Goal: Task Accomplishment & Management: Manage account settings

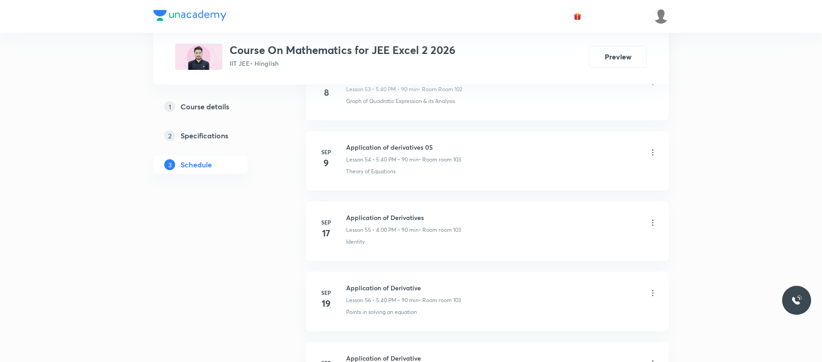
scroll to position [4534, 0]
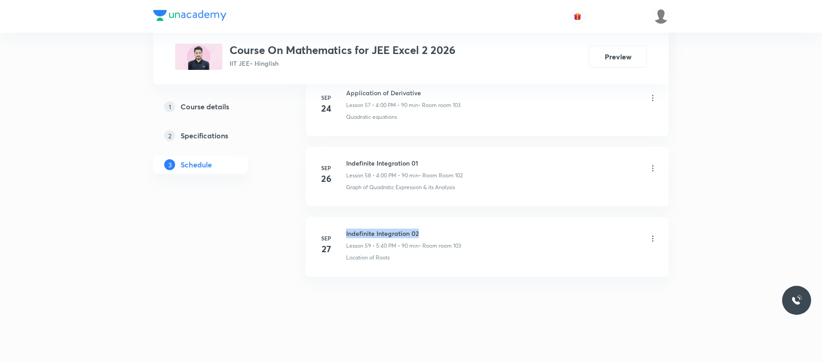
drag, startPoint x: 429, startPoint y: 231, endPoint x: 342, endPoint y: 229, distance: 86.7
click at [342, 229] on div "[DATE] Indefinite Integration 02 Lesson 59 • 5:40 PM • 90 min • Room room 103 L…" at bounding box center [487, 245] width 340 height 33
copy h6 "Indefinite Integration 02"
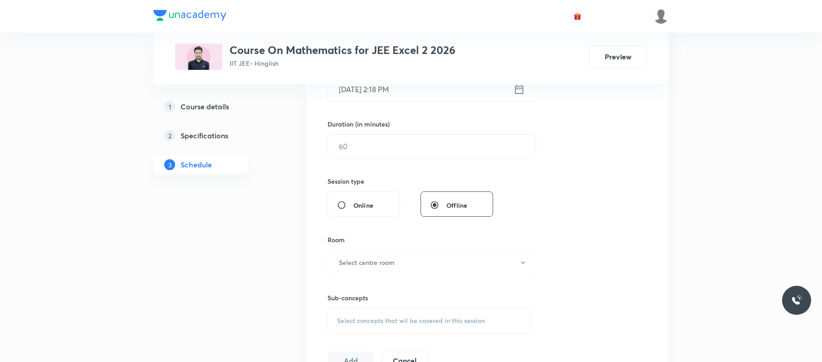
scroll to position [0, 0]
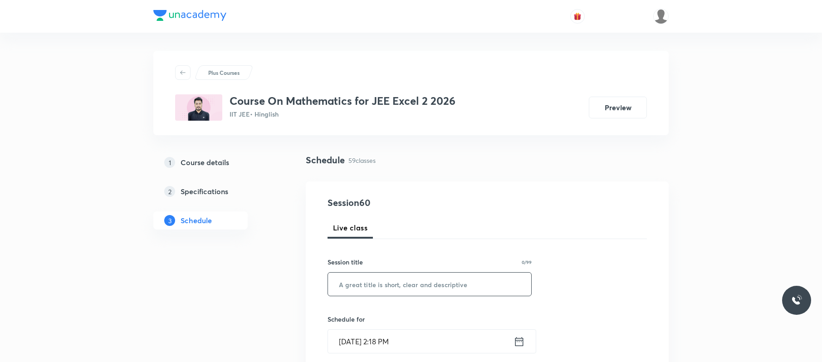
paste input "Indefinite Integration 02"
click at [396, 289] on input "text" at bounding box center [429, 284] width 203 height 23
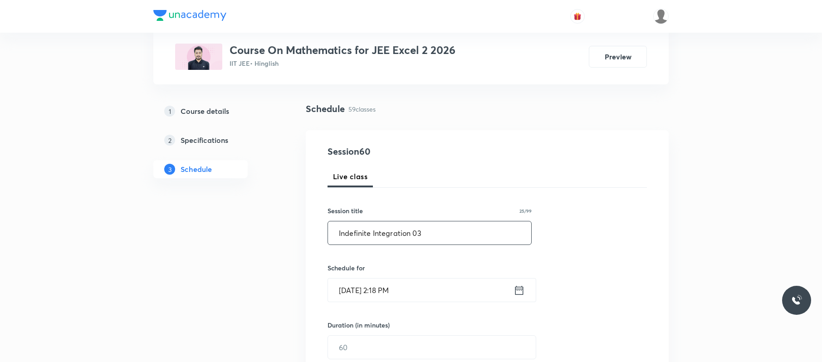
scroll to position [52, 0]
type input "Indefinite Integration 03"
click at [417, 296] on input "[DATE] 2:18 PM" at bounding box center [421, 289] width 186 height 23
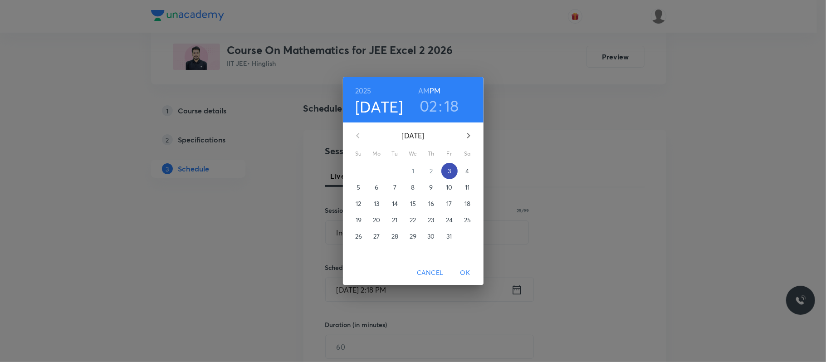
click at [452, 170] on span "3" at bounding box center [449, 171] width 16 height 9
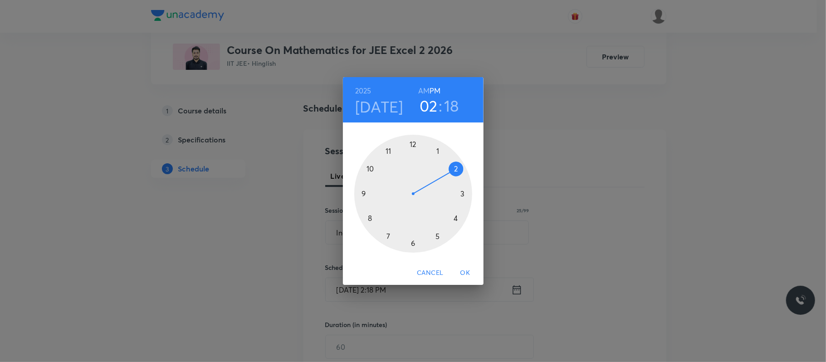
click at [456, 219] on div at bounding box center [413, 194] width 118 height 118
click at [429, 106] on h3 "04" at bounding box center [429, 105] width 19 height 19
click at [437, 233] on div at bounding box center [413, 194] width 118 height 118
click at [372, 217] on div at bounding box center [413, 194] width 118 height 118
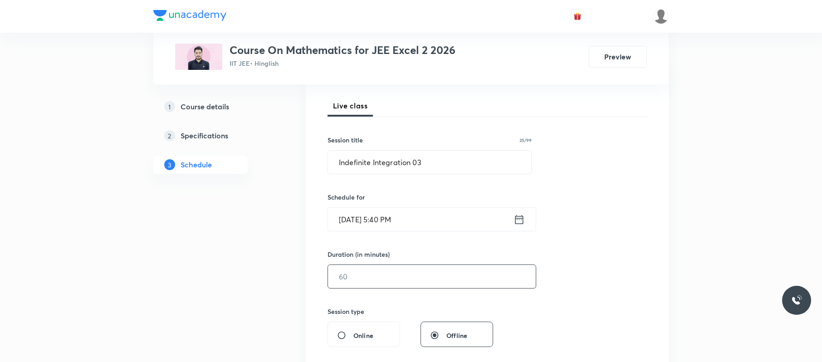
scroll to position [123, 0]
click at [378, 282] on input "text" at bounding box center [432, 275] width 208 height 23
type input "8"
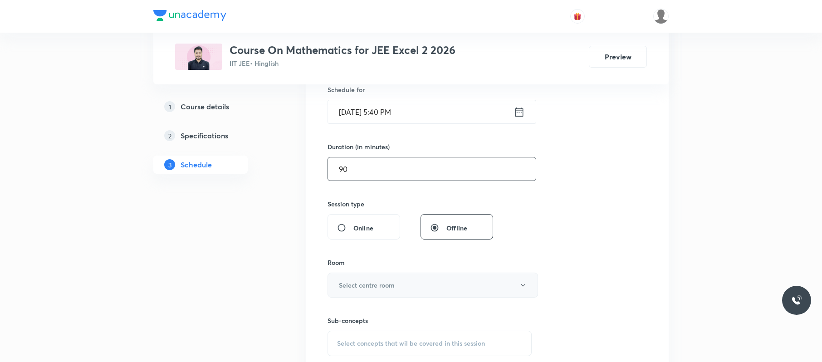
scroll to position [231, 0]
type input "90"
click at [385, 285] on h6 "Select centre room" at bounding box center [367, 285] width 56 height 10
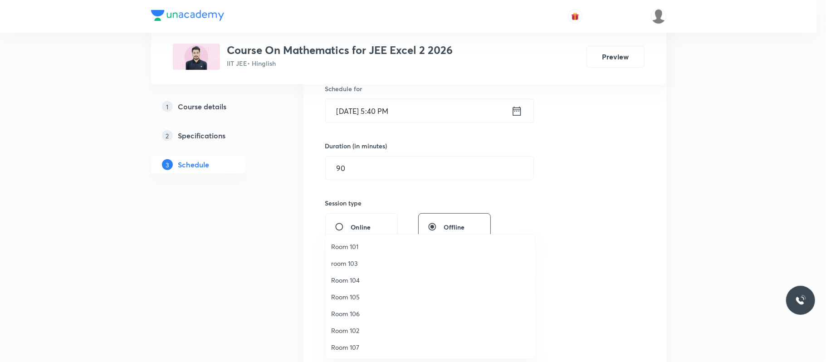
click at [364, 262] on span "room 103" at bounding box center [430, 264] width 199 height 10
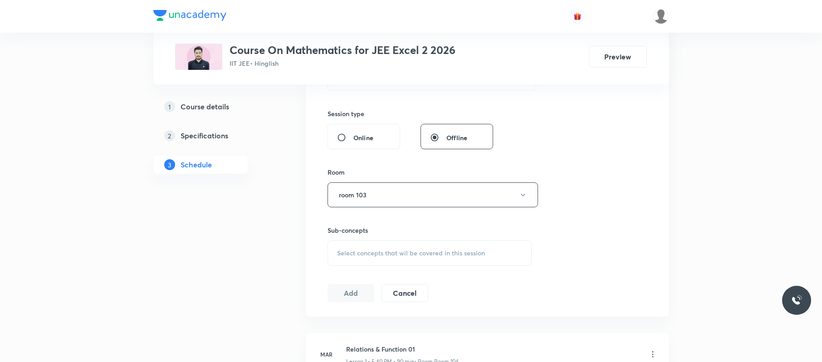
scroll to position [320, 0]
click at [417, 247] on div "Select concepts that wil be covered in this session" at bounding box center [430, 252] width 204 height 25
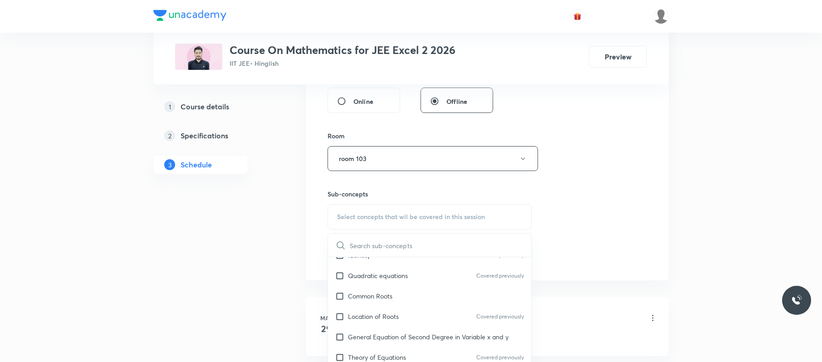
scroll to position [298, 0]
click at [403, 288] on div "Common Roots" at bounding box center [429, 295] width 203 height 20
checkbox input "true"
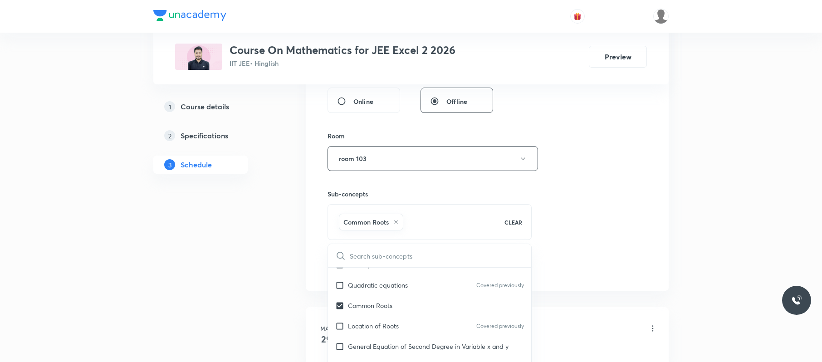
drag, startPoint x: 684, startPoint y: 211, endPoint x: 652, endPoint y: 219, distance: 33.5
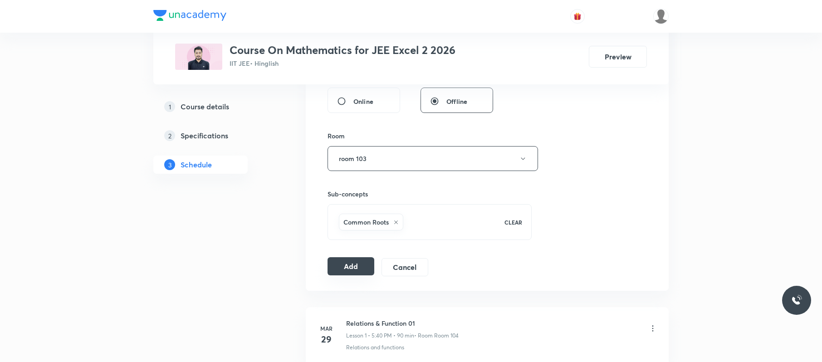
click at [356, 260] on button "Add" at bounding box center [351, 266] width 47 height 18
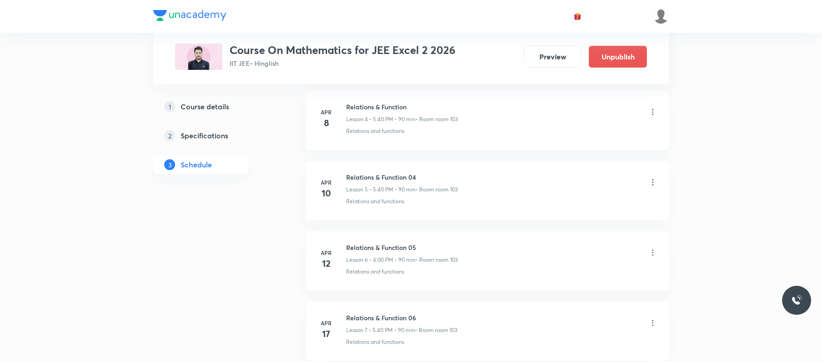
scroll to position [4186, 0]
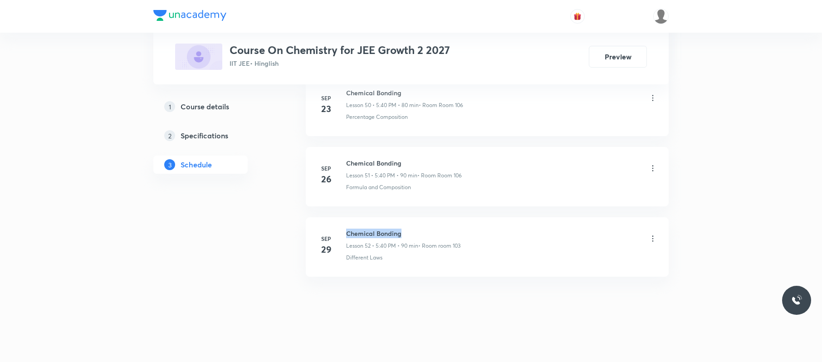
drag, startPoint x: 404, startPoint y: 226, endPoint x: 344, endPoint y: 225, distance: 59.9
click at [344, 225] on li "Sep 29 Chemical Bonding Lesson 52 • 5:40 PM • 90 min • Room room 103 Different …" at bounding box center [487, 246] width 363 height 59
copy h6 "Chemical Bonding"
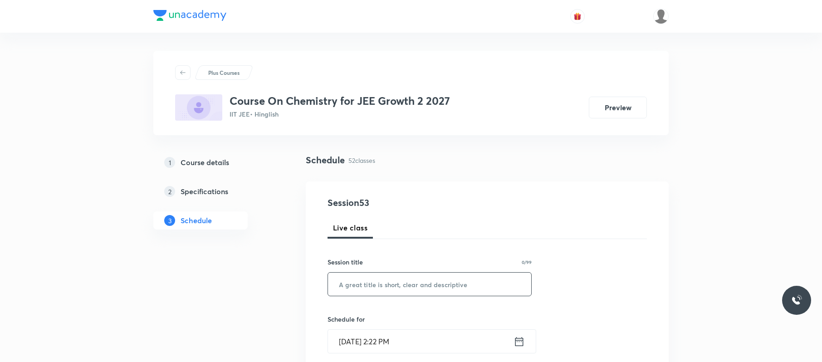
click at [434, 292] on input "text" at bounding box center [429, 284] width 203 height 23
paste input "Chemical Bonding"
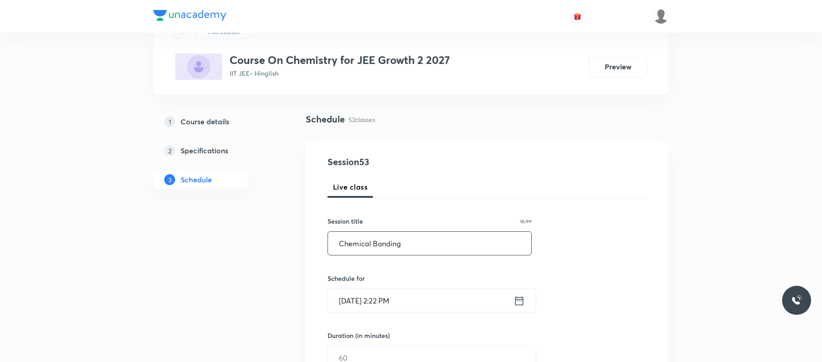
scroll to position [44, 0]
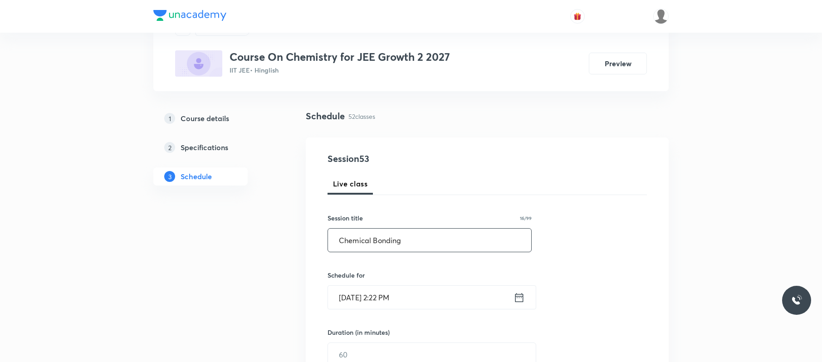
type input "Chemical Bonding"
click at [438, 305] on input "Oct 3, 2025, 2:22 PM" at bounding box center [421, 296] width 186 height 23
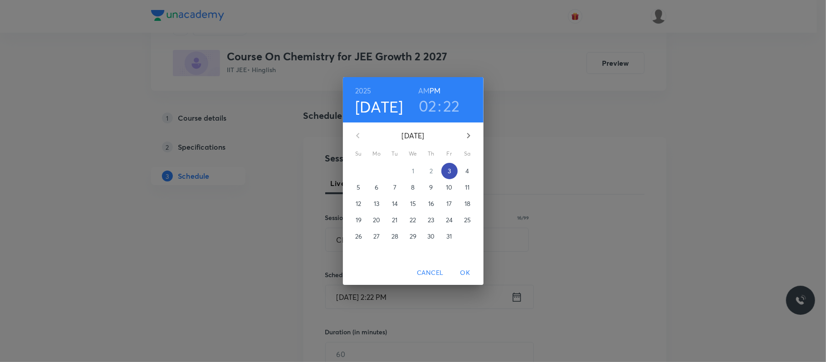
click at [454, 167] on span "3" at bounding box center [449, 171] width 16 height 9
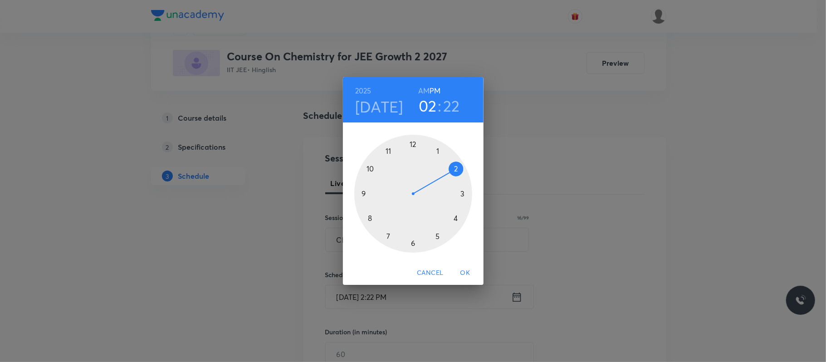
click at [457, 217] on div at bounding box center [413, 194] width 118 height 118
click at [414, 143] on div at bounding box center [413, 194] width 118 height 118
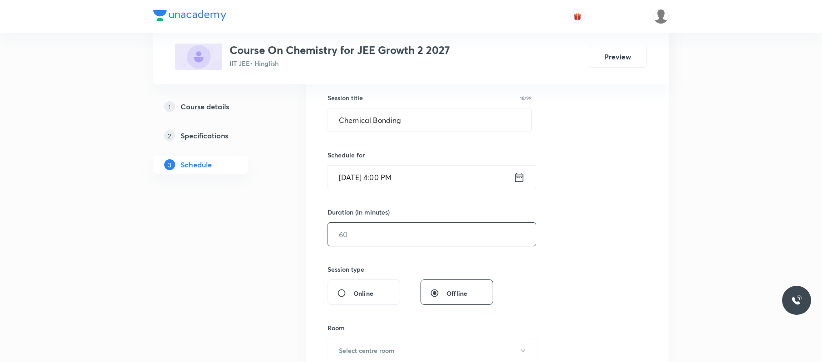
scroll to position [165, 0]
click at [415, 229] on input "text" at bounding box center [432, 233] width 208 height 23
type input "8"
type input "0"
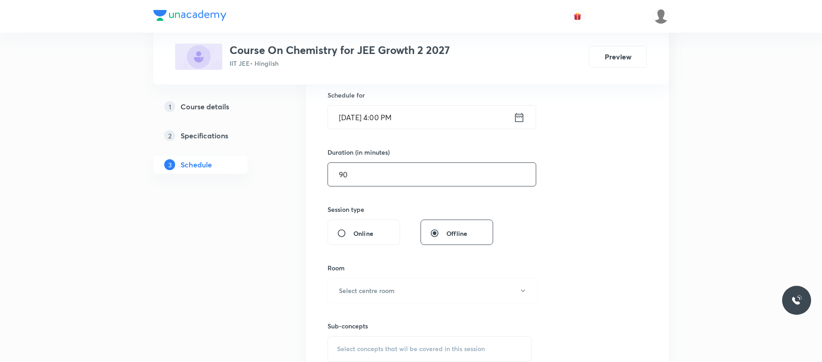
type input "90"
click at [394, 281] on button "Select centre room" at bounding box center [433, 289] width 211 height 25
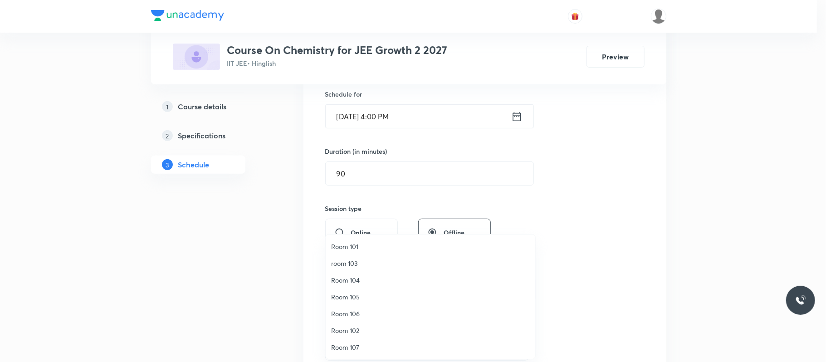
click at [369, 293] on span "Room 105" at bounding box center [430, 297] width 199 height 10
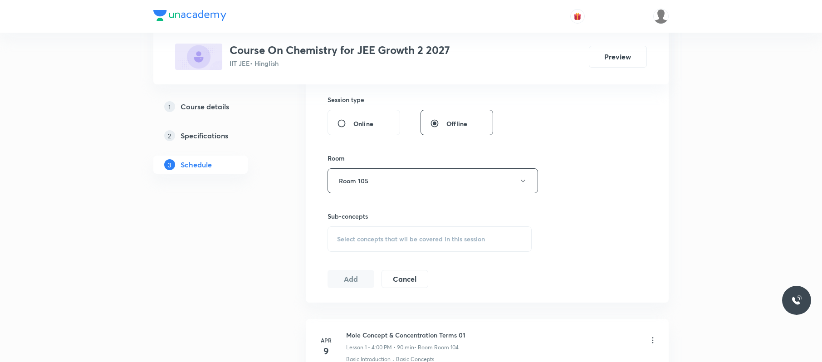
scroll to position [334, 0]
click at [435, 242] on span "Select concepts that wil be covered in this session" at bounding box center [411, 238] width 148 height 7
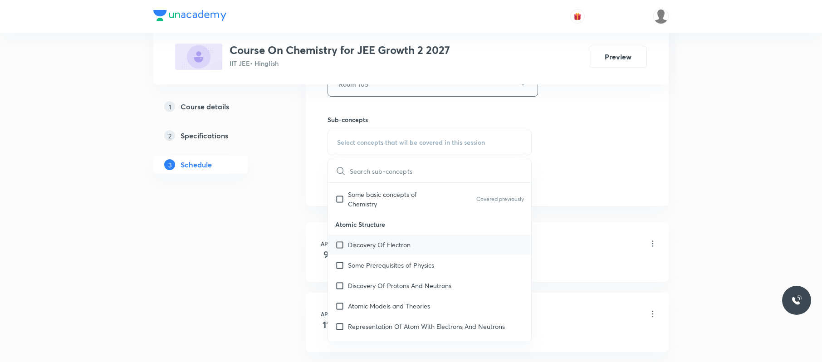
scroll to position [314, 0]
click at [437, 253] on div "Discovery Of Electron" at bounding box center [429, 245] width 203 height 20
checkbox input "true"
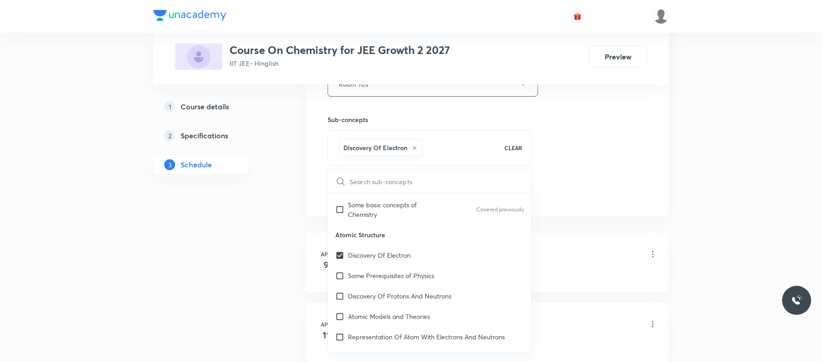
drag, startPoint x: 604, startPoint y: 159, endPoint x: 457, endPoint y: 195, distance: 151.3
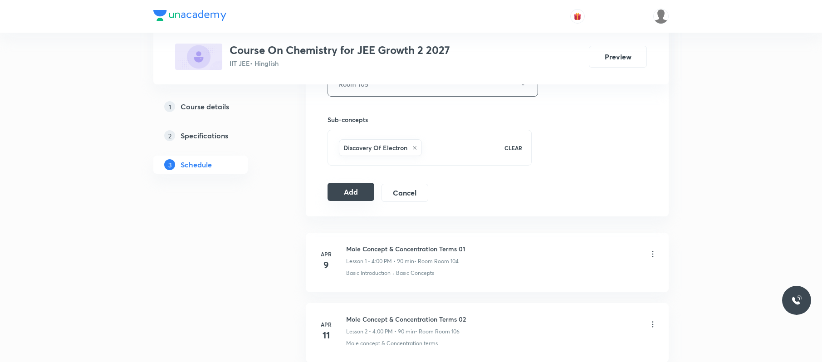
click at [352, 196] on button "Add" at bounding box center [351, 192] width 47 height 18
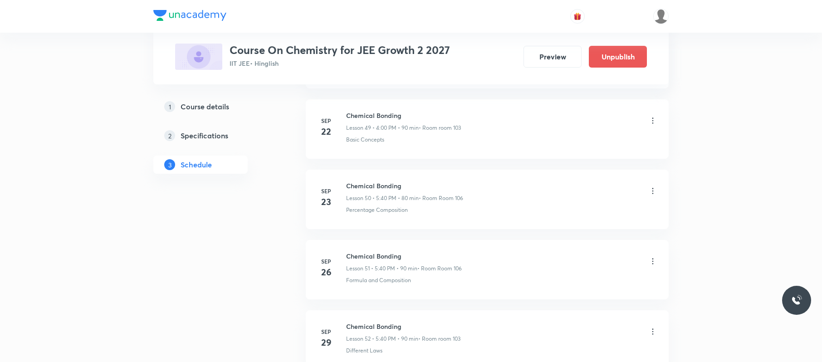
scroll to position [3692, 0]
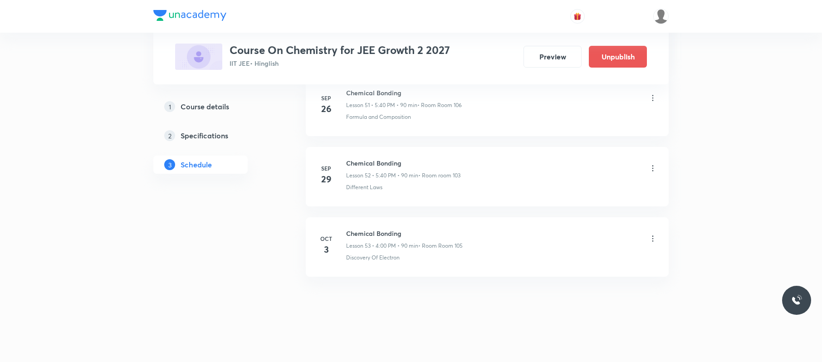
click at [652, 234] on icon at bounding box center [652, 238] width 9 height 9
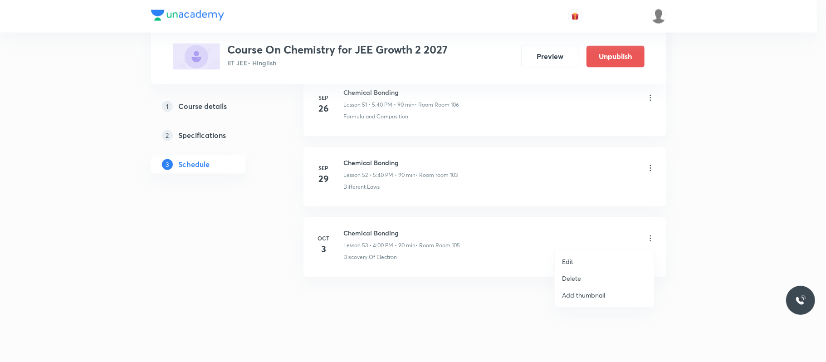
click at [592, 257] on li "Edit" at bounding box center [604, 261] width 99 height 17
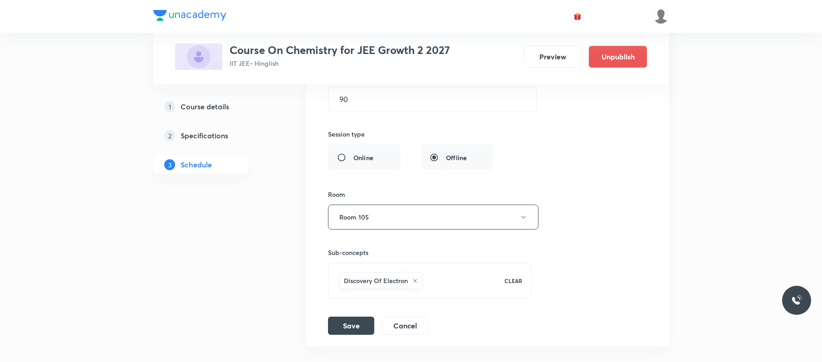
scroll to position [3957, 0]
click at [416, 229] on button "Room 105" at bounding box center [433, 216] width 211 height 25
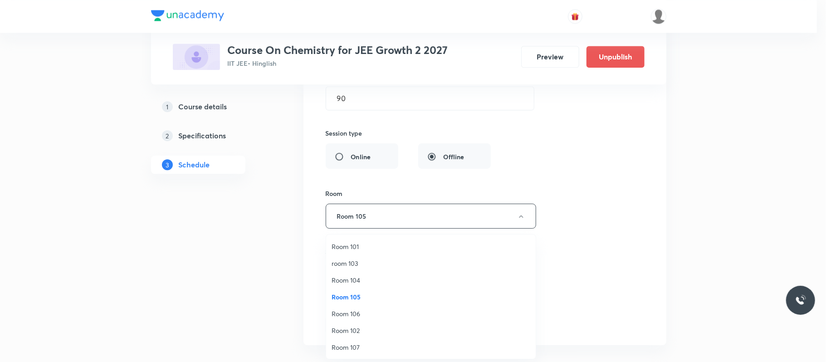
click at [363, 318] on span "Room 106" at bounding box center [431, 314] width 199 height 10
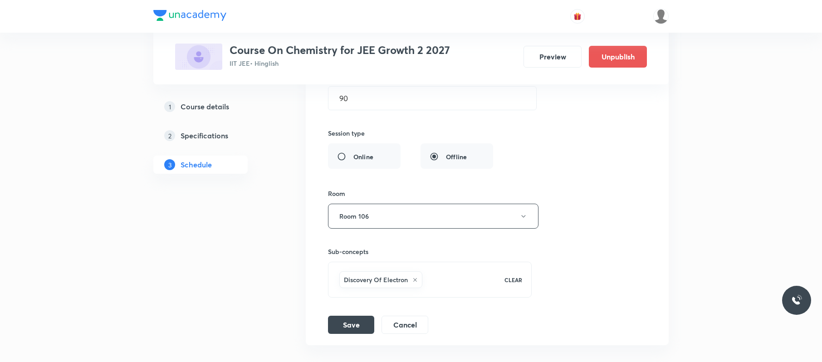
drag, startPoint x: 645, startPoint y: 241, endPoint x: 434, endPoint y: 308, distance: 221.1
click at [641, 243] on div "Session title 16/99 Chemical Bonding ​ Schedule for Oct 3, 2025, 4:00 PM ​ Dura…" at bounding box center [487, 136] width 319 height 395
click at [369, 333] on button "Save" at bounding box center [351, 324] width 46 height 18
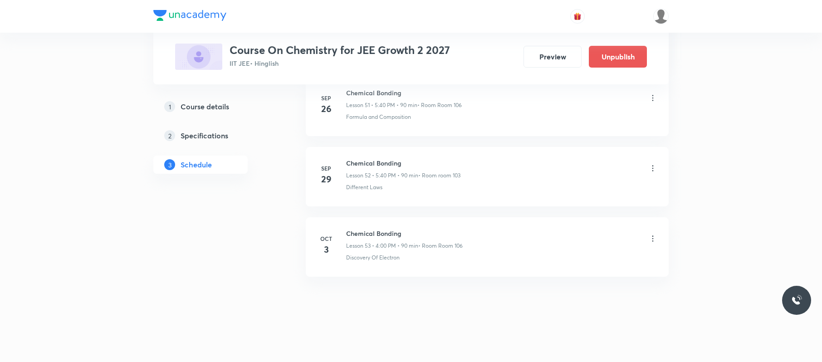
scroll to position [3692, 0]
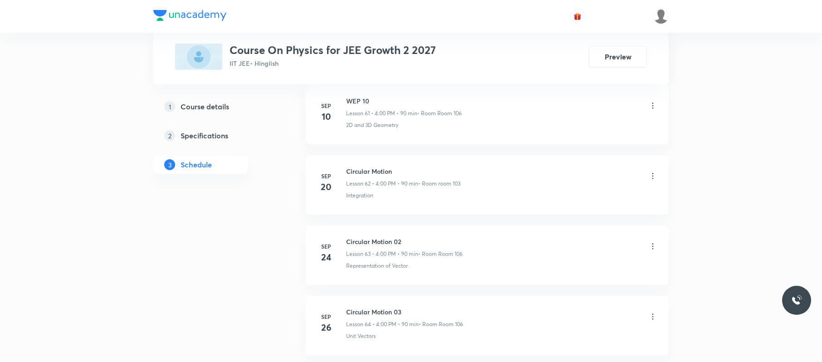
scroll to position [4958, 0]
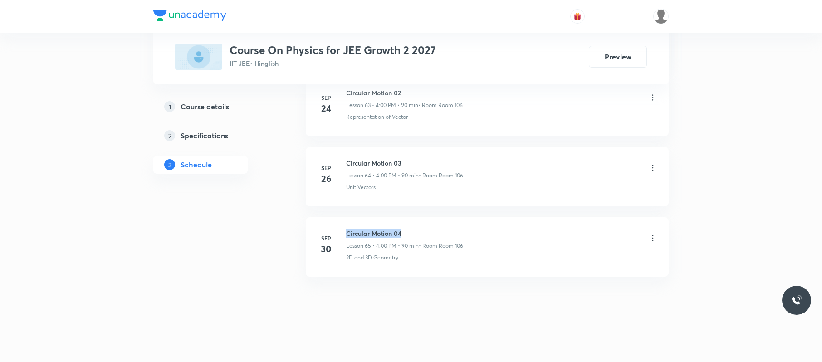
drag, startPoint x: 438, startPoint y: 218, endPoint x: 348, endPoint y: 218, distance: 89.8
click at [348, 218] on li "Sep 30 Circular Motion 04 Lesson 65 • 4:00 PM • 90 min • Room Room 106 2D and 3…" at bounding box center [487, 246] width 363 height 59
copy h6 "Circular Motion 04"
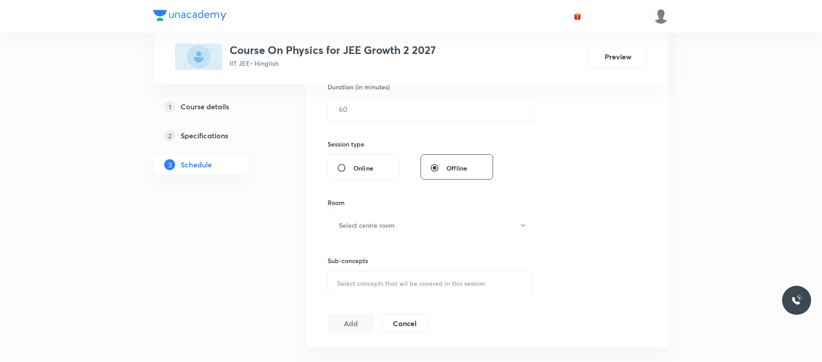
scroll to position [0, 0]
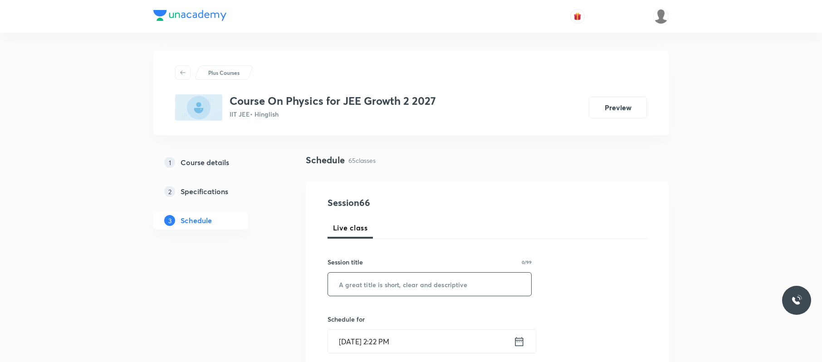
click at [470, 278] on input "text" at bounding box center [429, 284] width 203 height 23
paste input "Circular Motion 04"
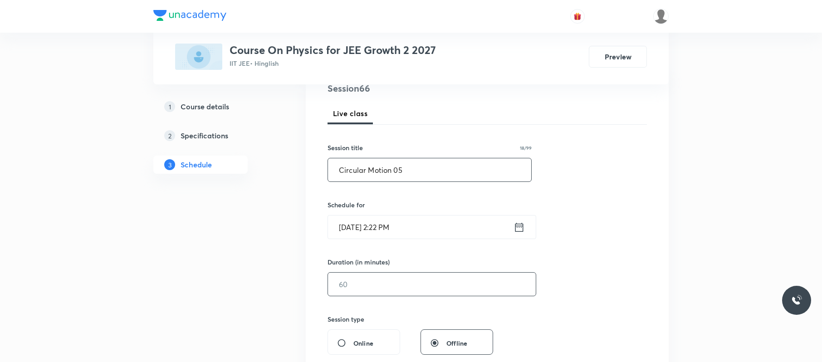
scroll to position [116, 0]
type input "Circular Motion 05"
click at [449, 219] on input "Oct 3, 2025, 2:22 PM" at bounding box center [421, 225] width 186 height 23
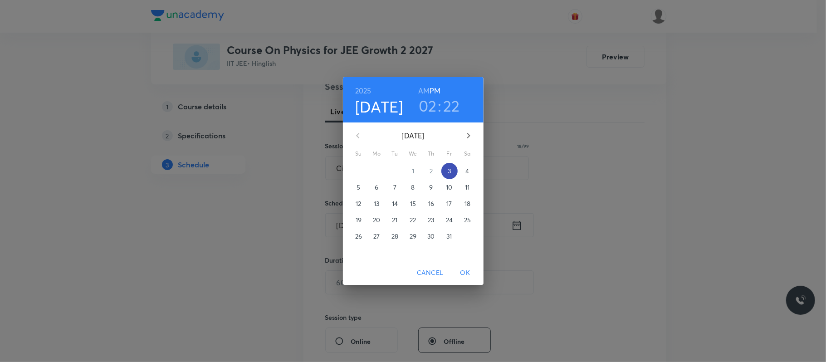
click at [448, 167] on p "3" at bounding box center [449, 171] width 3 height 9
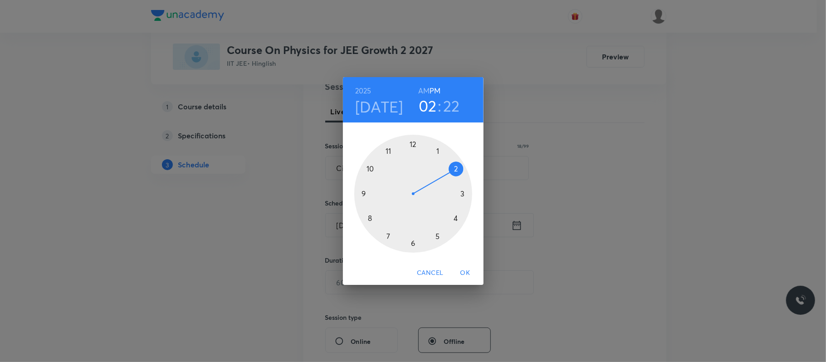
click at [440, 236] on div at bounding box center [413, 194] width 118 height 118
click at [373, 218] on div at bounding box center [413, 194] width 118 height 118
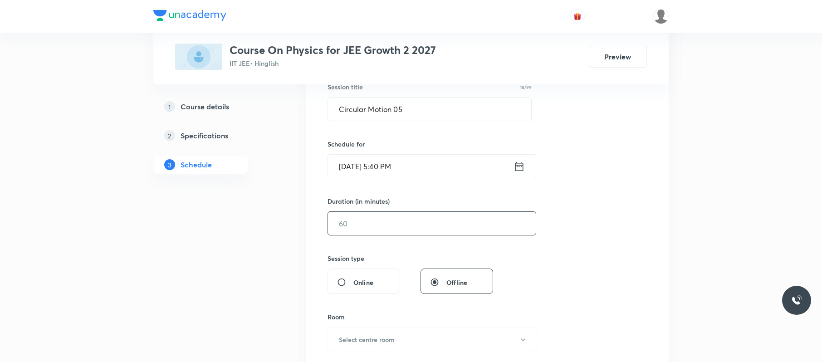
scroll to position [177, 0]
click at [387, 233] on input "text" at bounding box center [432, 222] width 208 height 23
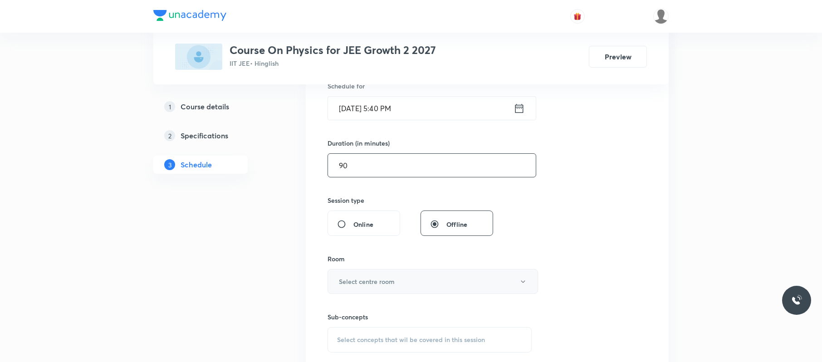
type input "90"
click at [362, 277] on button "Select centre room" at bounding box center [433, 281] width 211 height 25
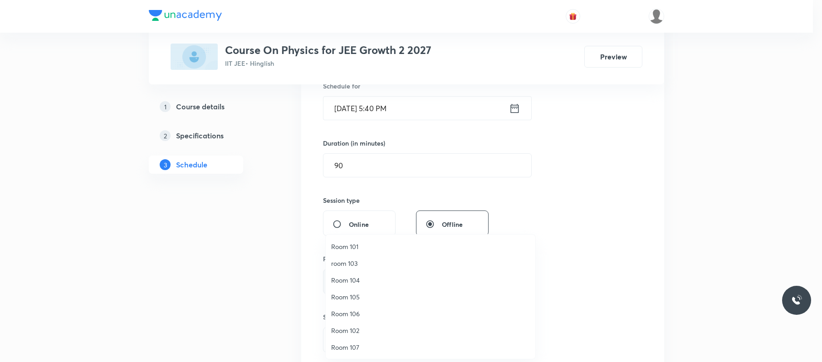
scroll to position [234, 0]
click at [366, 293] on span "Room 105" at bounding box center [430, 297] width 199 height 10
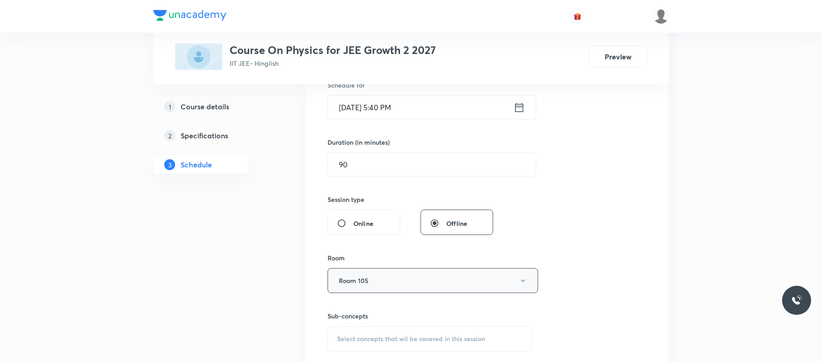
click at [396, 270] on button "Room 105" at bounding box center [433, 280] width 211 height 25
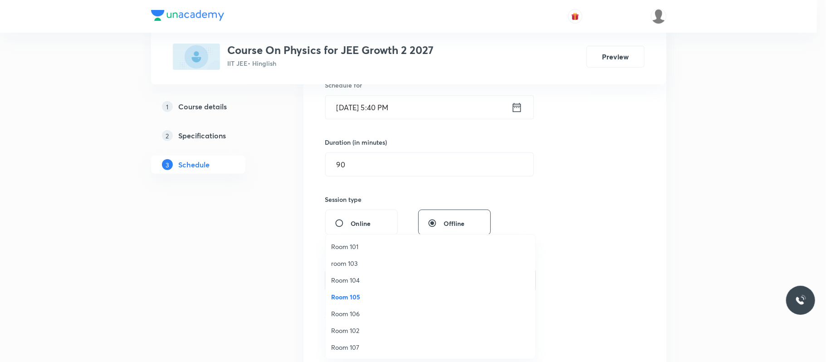
click at [354, 316] on span "Room 106" at bounding box center [430, 314] width 199 height 10
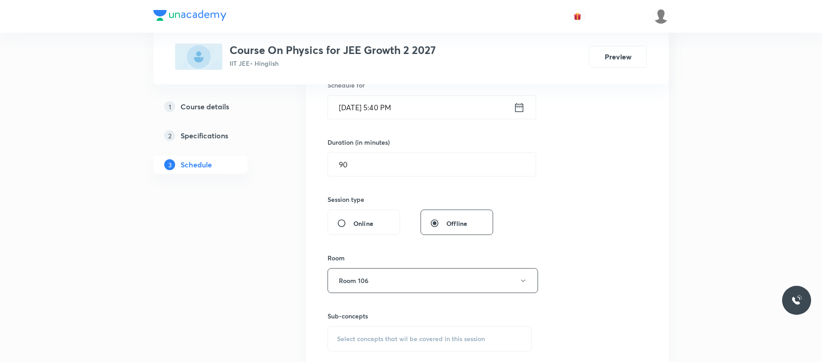
scroll to position [313, 0]
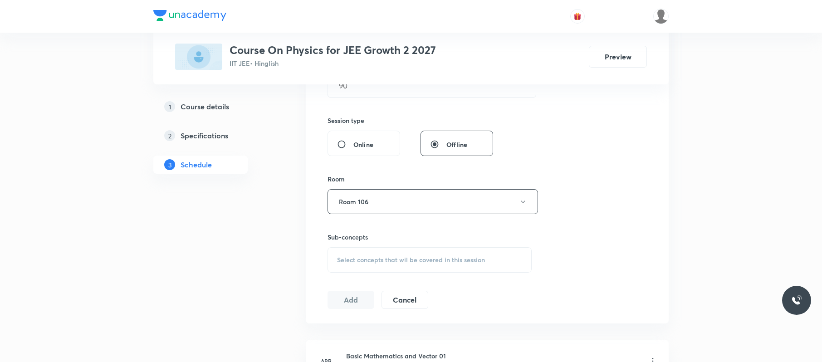
click at [398, 262] on span "Select concepts that wil be covered in this session" at bounding box center [411, 259] width 148 height 7
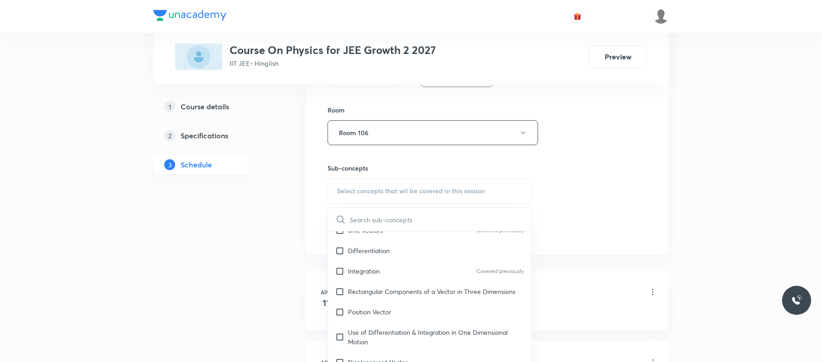
scroll to position [257, 0]
click at [401, 289] on p "Rectangular Components of a Vector in Three Dimensions" at bounding box center [431, 291] width 167 height 10
checkbox input "true"
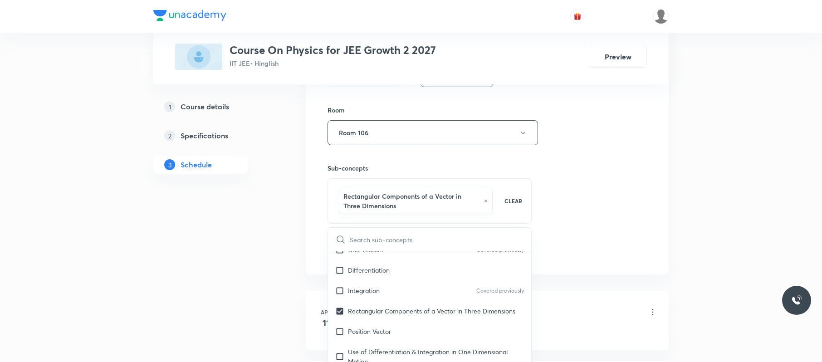
click at [521, 209] on div "Rectangular Components of a Vector in Three Dimensions CLEAR" at bounding box center [430, 200] width 204 height 45
drag, startPoint x: 553, startPoint y: 202, endPoint x: 456, endPoint y: 240, distance: 104.0
click at [550, 204] on div "Session 66 Live class Session title 18/99 Circular Motion 05 ​ Schedule for Oct…" at bounding box center [487, 37] width 319 height 446
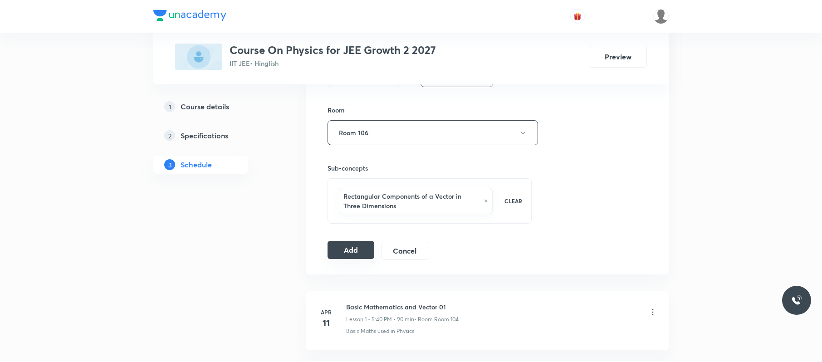
click at [356, 244] on button "Add" at bounding box center [351, 250] width 47 height 18
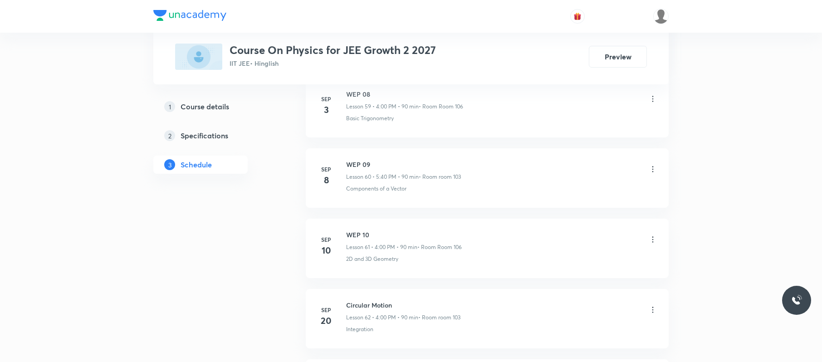
scroll to position [4540, 0]
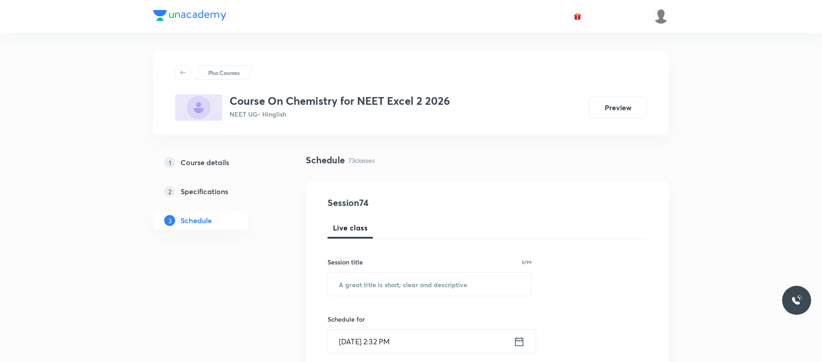
scroll to position [5523, 0]
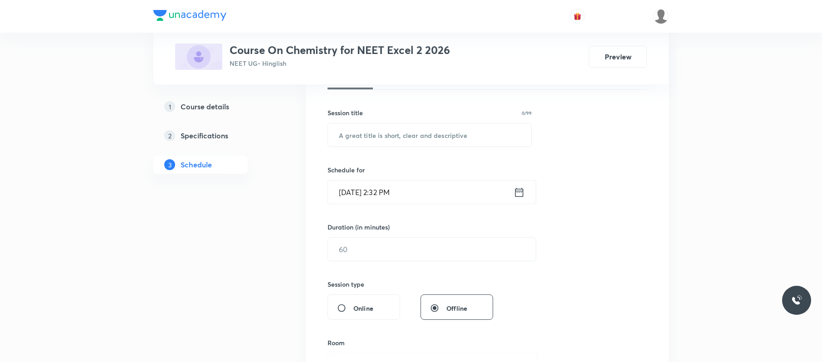
scroll to position [0, 0]
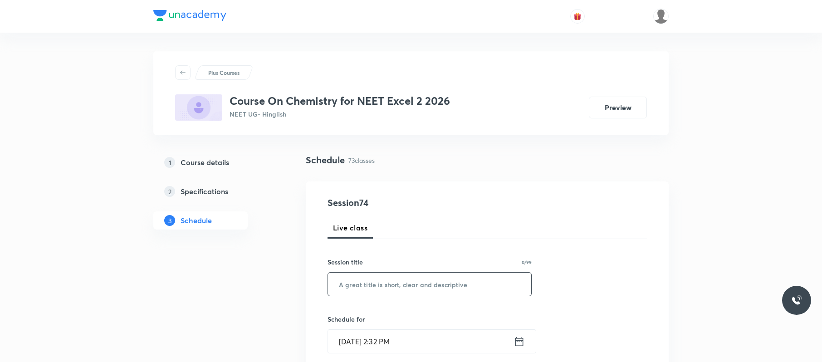
click at [373, 284] on input "text" at bounding box center [429, 284] width 203 height 23
paste input "Alcohol phenol & ether"
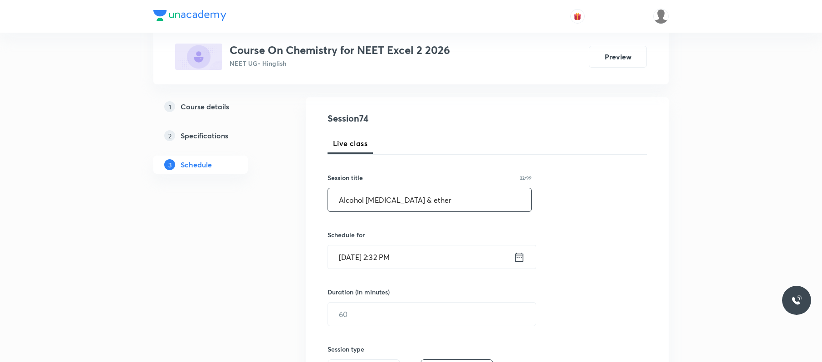
scroll to position [86, 0]
type input "Alcohol phenol & ether"
click at [432, 255] on input "Oct 3, 2025, 2:32 PM" at bounding box center [421, 255] width 186 height 23
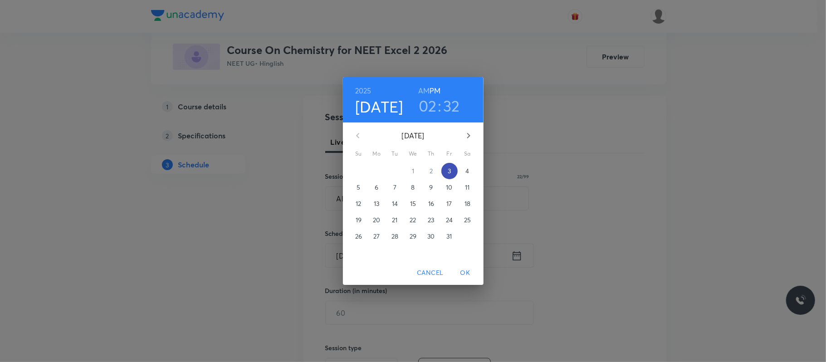
click at [445, 173] on span "3" at bounding box center [449, 171] width 16 height 9
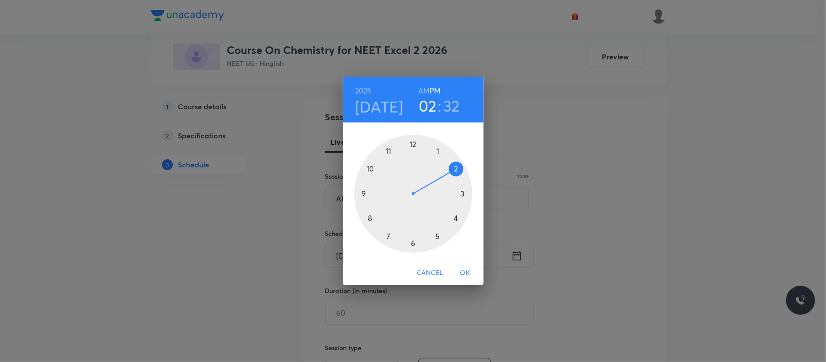
click at [457, 218] on div at bounding box center [413, 194] width 118 height 118
click at [415, 141] on div at bounding box center [413, 194] width 118 height 118
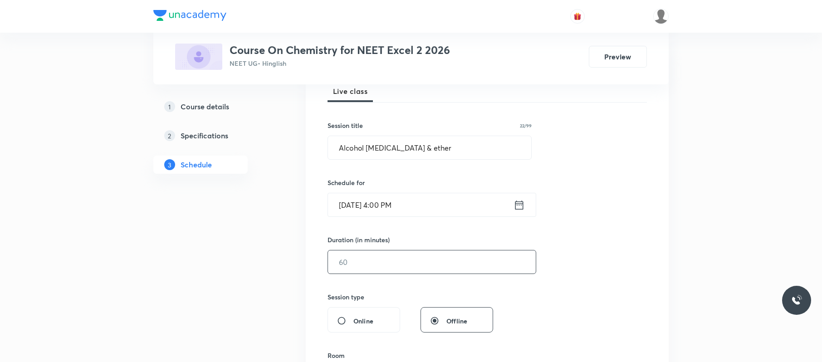
scroll to position [137, 0]
click at [384, 269] on input "text" at bounding box center [432, 261] width 208 height 23
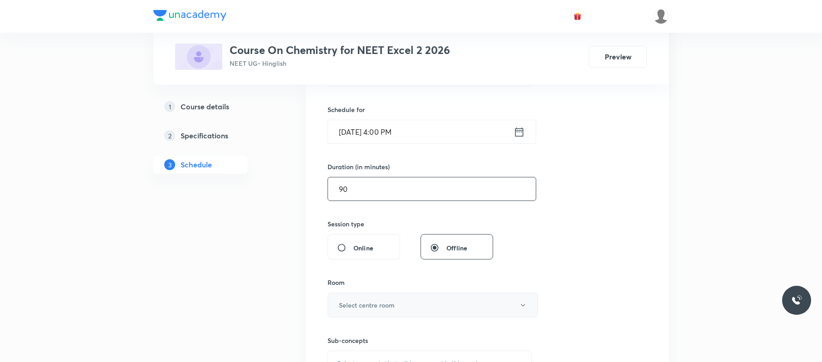
scroll to position [213, 0]
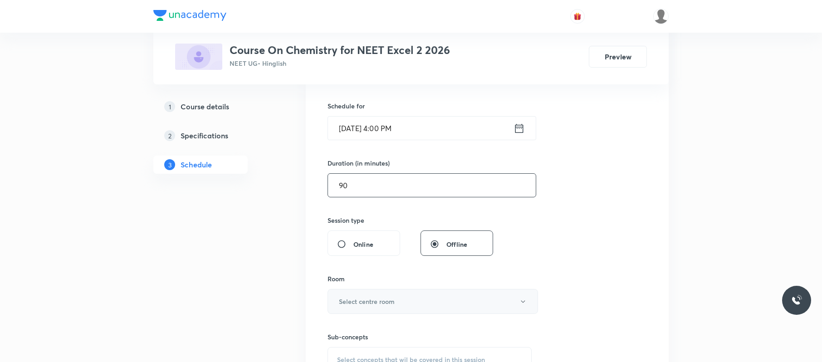
type input "90"
click at [399, 290] on button "Select centre room" at bounding box center [433, 301] width 211 height 25
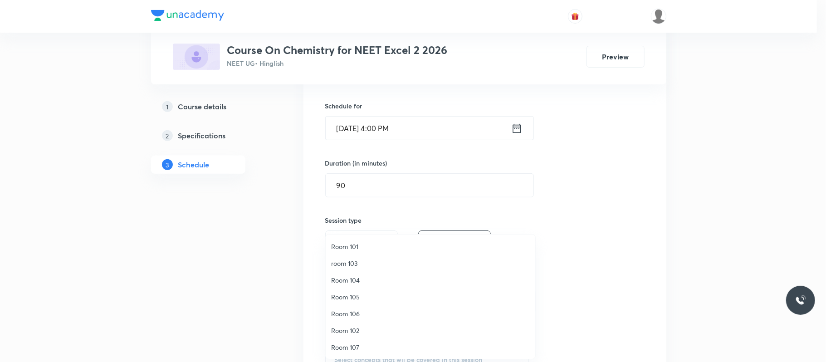
click at [367, 245] on span "Room 101" at bounding box center [430, 247] width 199 height 10
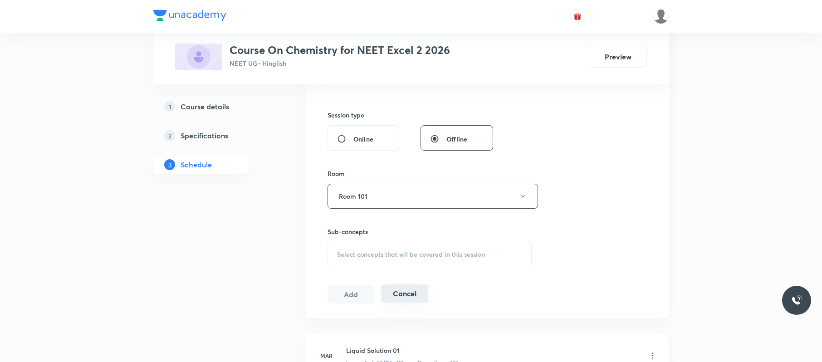
scroll to position [320, 0]
click at [418, 249] on span "Select concepts that wil be covered in this session" at bounding box center [411, 252] width 148 height 7
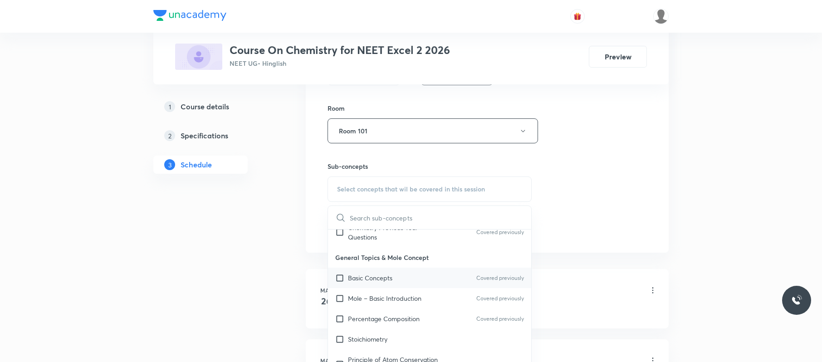
scroll to position [104, 0]
drag, startPoint x: 407, startPoint y: 269, endPoint x: 634, endPoint y: 187, distance: 241.6
click at [410, 269] on div "Basic Concepts Covered previously" at bounding box center [429, 277] width 203 height 20
checkbox input "true"
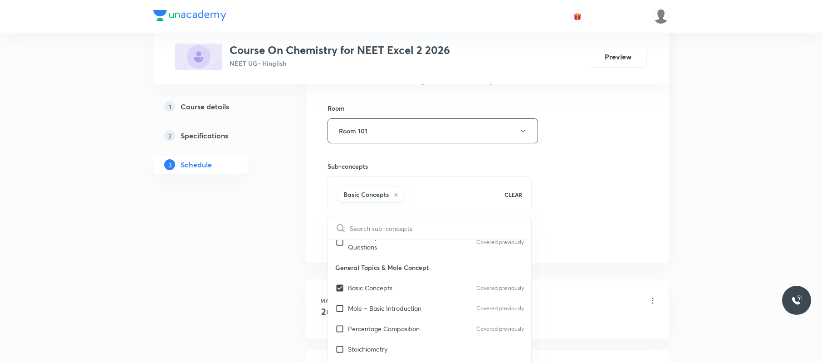
drag, startPoint x: 634, startPoint y: 187, endPoint x: 392, endPoint y: 234, distance: 246.9
click at [628, 187] on div "Session 74 Live class Session title 22/99 Alcohol phenol & ether ​ Schedule for…" at bounding box center [487, 30] width 319 height 437
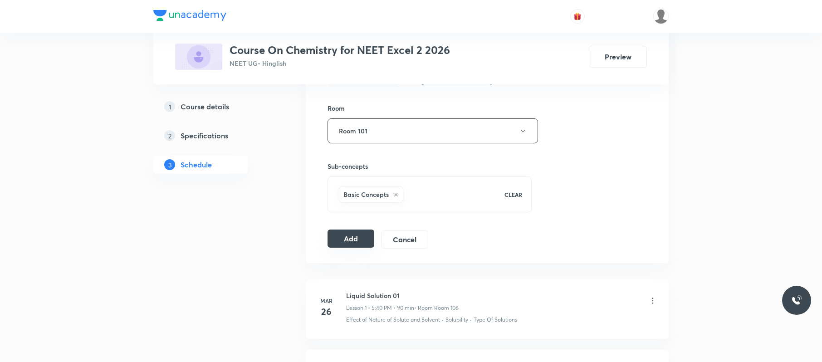
click at [354, 240] on button "Add" at bounding box center [351, 239] width 47 height 18
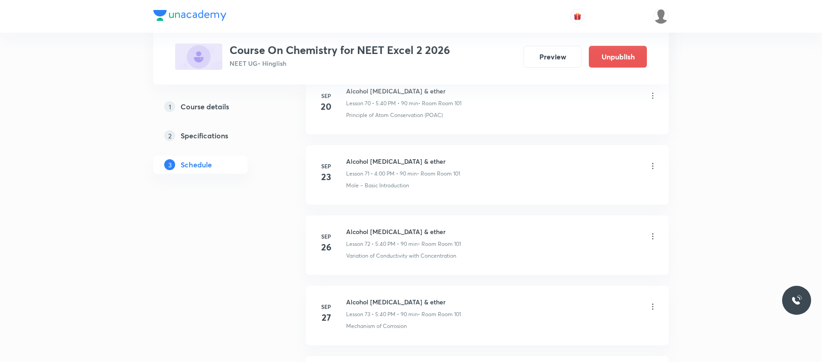
scroll to position [5175, 0]
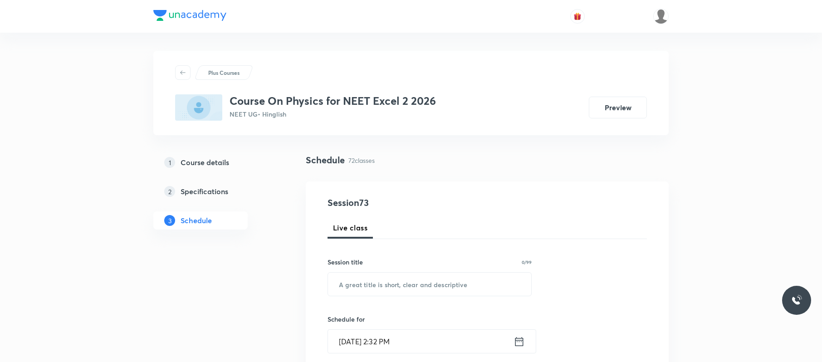
scroll to position [5452, 0]
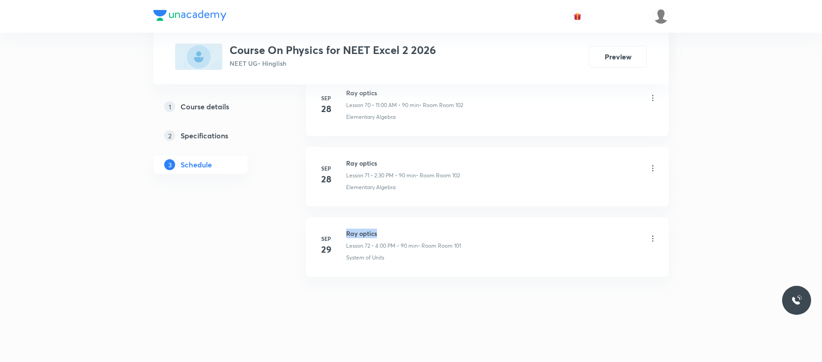
drag, startPoint x: 392, startPoint y: 215, endPoint x: 347, endPoint y: 216, distance: 45.4
copy h6 "Ray optics"
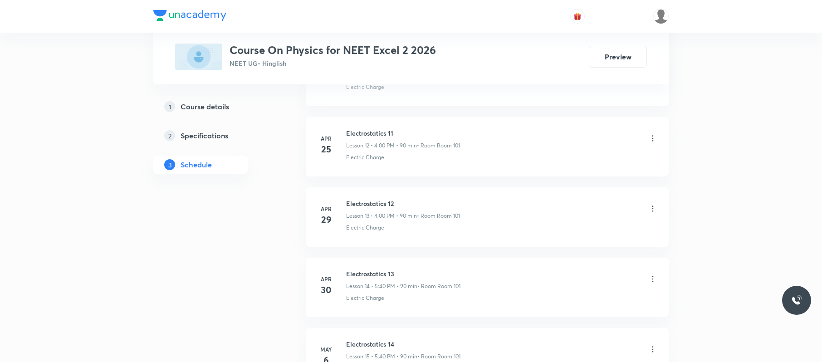
scroll to position [0, 0]
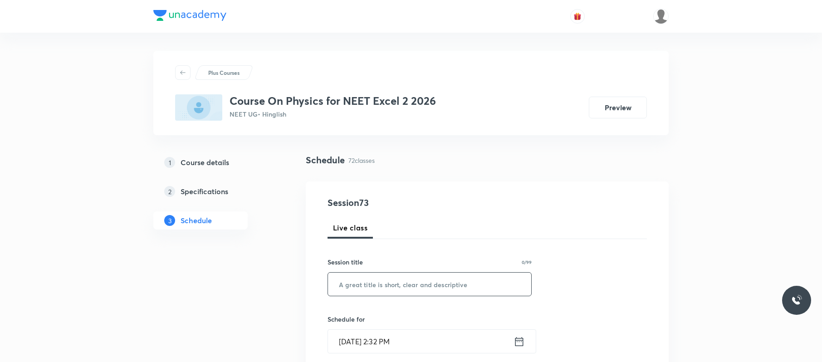
click at [458, 281] on input "text" at bounding box center [429, 284] width 203 height 23
paste input "Ray optics"
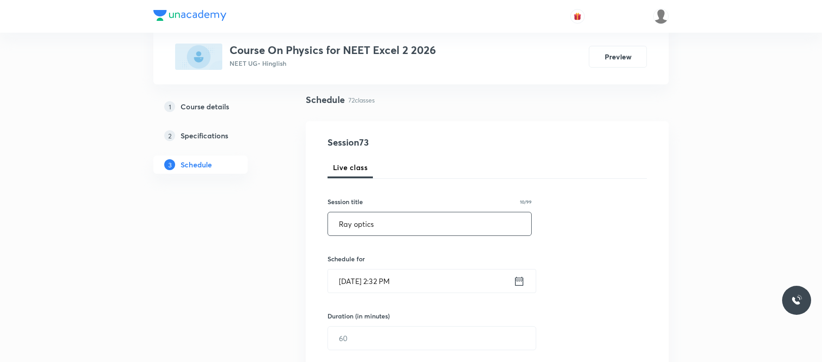
scroll to position [63, 0]
type input "Ray optics"
click at [422, 278] on input "[DATE] 2:32 PM" at bounding box center [421, 278] width 186 height 23
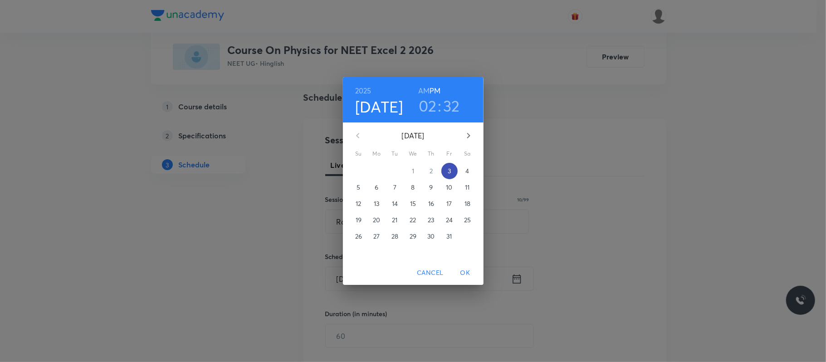
click at [452, 172] on span "3" at bounding box center [449, 171] width 16 height 9
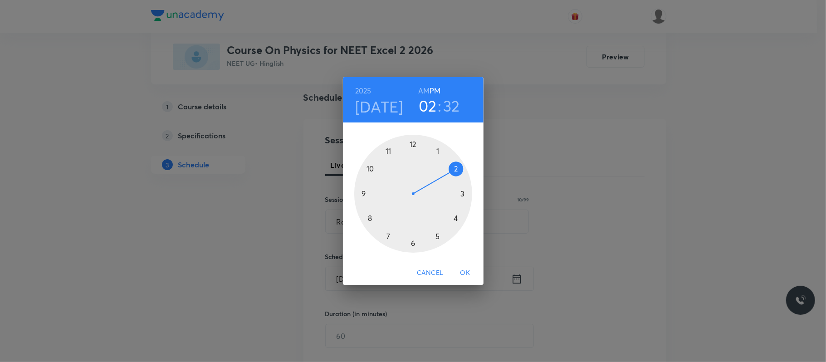
click at [437, 236] on div at bounding box center [413, 194] width 118 height 118
click at [373, 219] on div at bounding box center [413, 194] width 118 height 118
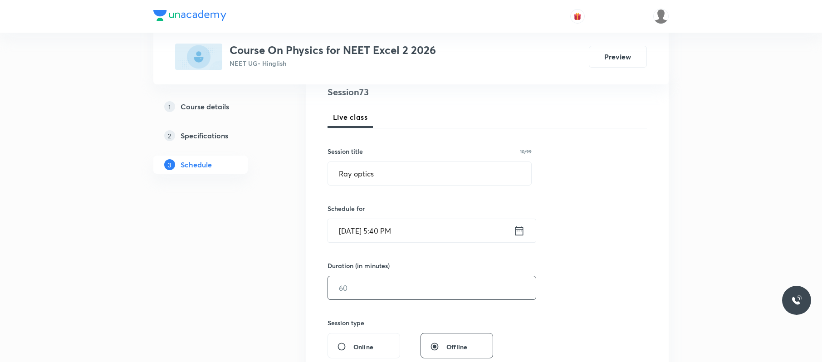
click at [387, 282] on input "text" at bounding box center [432, 287] width 208 height 23
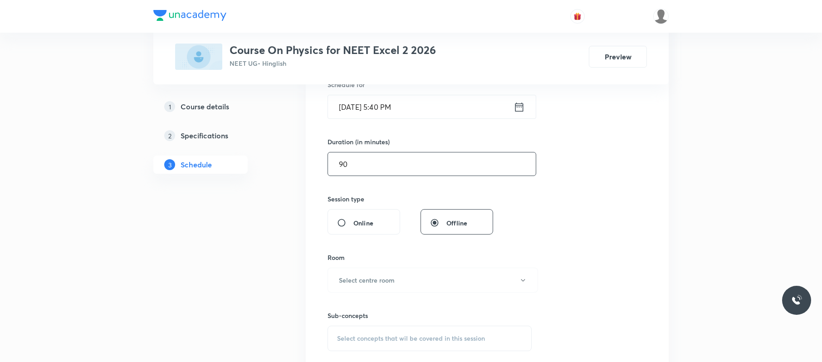
scroll to position [236, 0]
type input "90"
click at [391, 280] on h6 "Select centre room" at bounding box center [367, 279] width 56 height 10
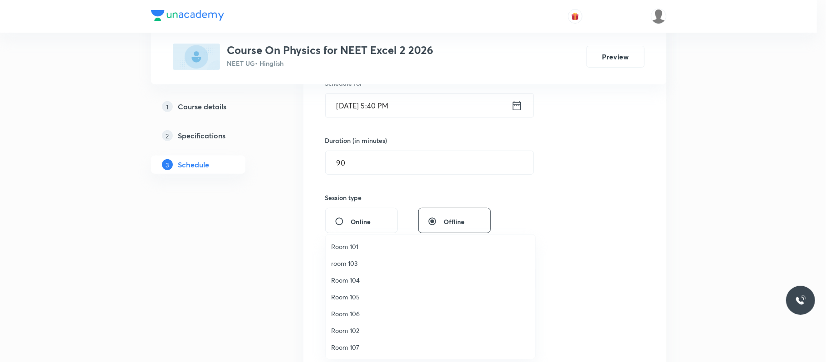
click at [358, 243] on span "Room 101" at bounding box center [430, 247] width 199 height 10
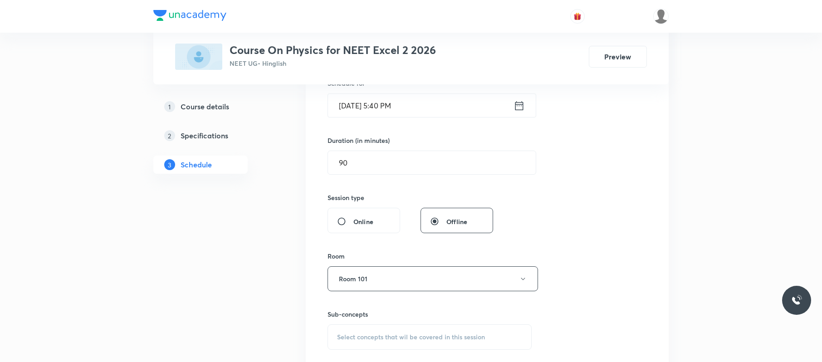
scroll to position [315, 0]
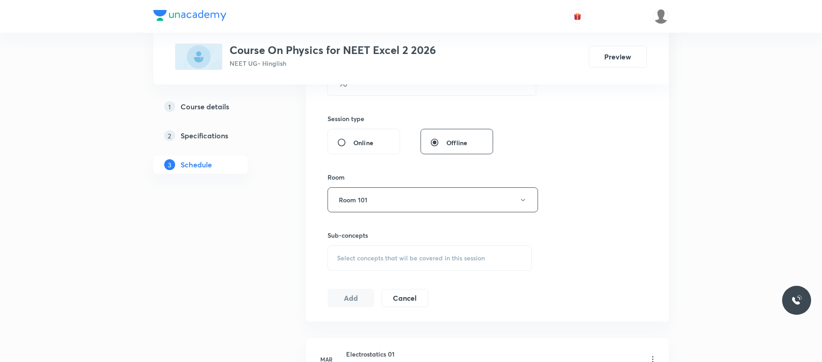
click at [385, 260] on span "Select concepts that wil be covered in this session" at bounding box center [411, 258] width 148 height 7
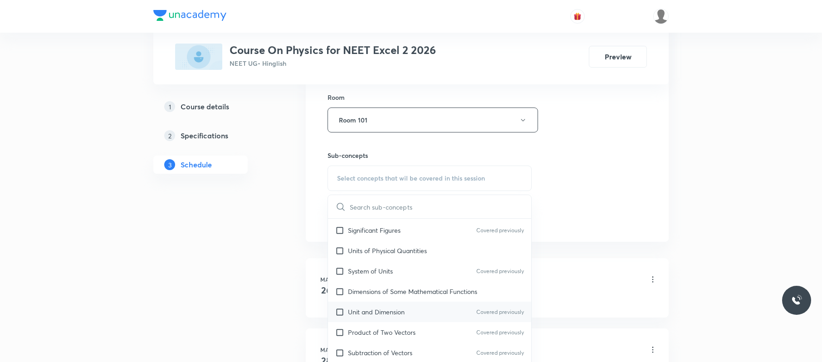
scroll to position [162, 0]
drag, startPoint x: 397, startPoint y: 310, endPoint x: 595, endPoint y: 224, distance: 216.6
click at [398, 310] on p "Unit and Dimension" at bounding box center [376, 311] width 57 height 10
checkbox input "true"
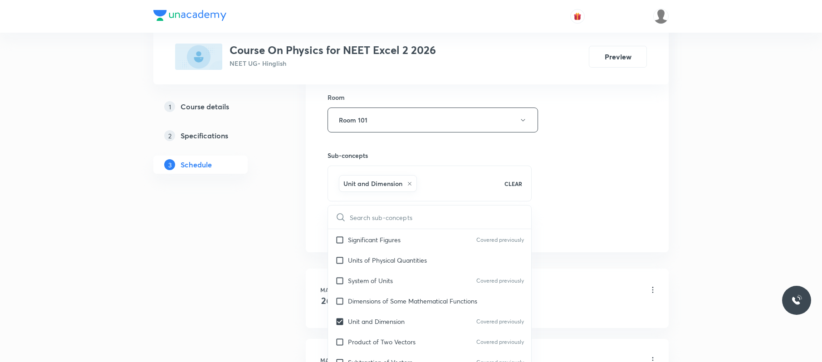
drag, startPoint x: 595, startPoint y: 224, endPoint x: 527, endPoint y: 244, distance: 71.2
click at [591, 226] on div "Session 73 Live class Session title 10/99 Ray optics ​ Schedule for Oct 3, 2025…" at bounding box center [487, 19] width 319 height 437
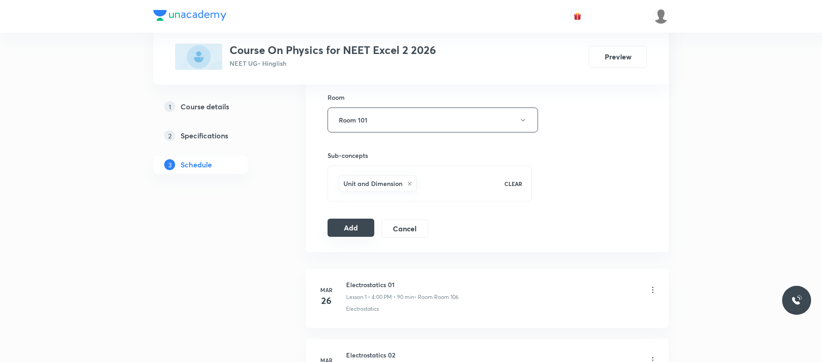
click at [365, 221] on button "Add" at bounding box center [351, 228] width 47 height 18
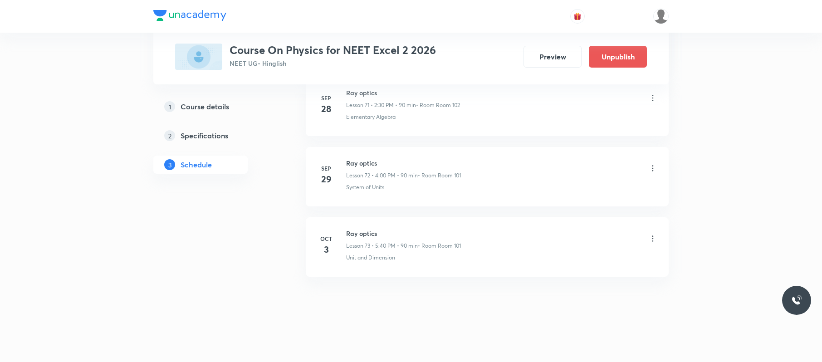
scroll to position [5104, 0]
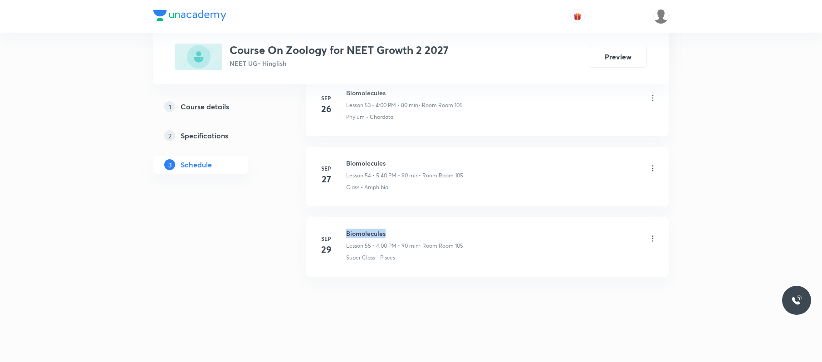
click at [345, 225] on li "[DATE] Biomolecules Lesson 55 • 4:00 PM • 90 min • Room Room 105 Super Class - …" at bounding box center [487, 246] width 363 height 59
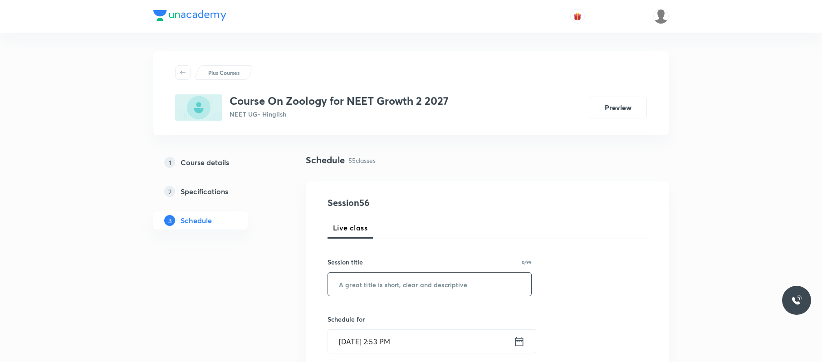
click at [447, 284] on input "text" at bounding box center [429, 284] width 203 height 23
paste input "Biomolecules"
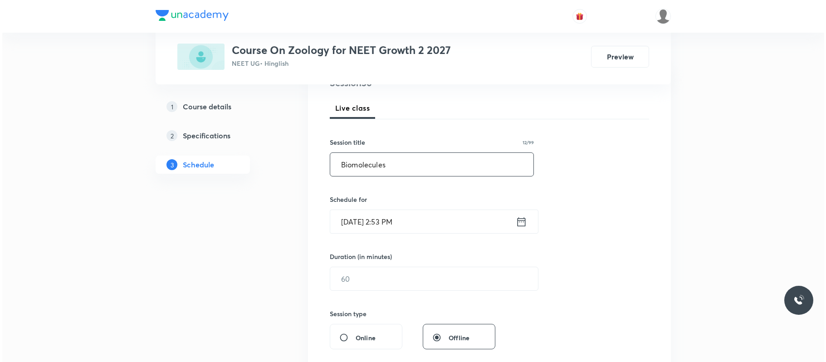
scroll to position [133, 0]
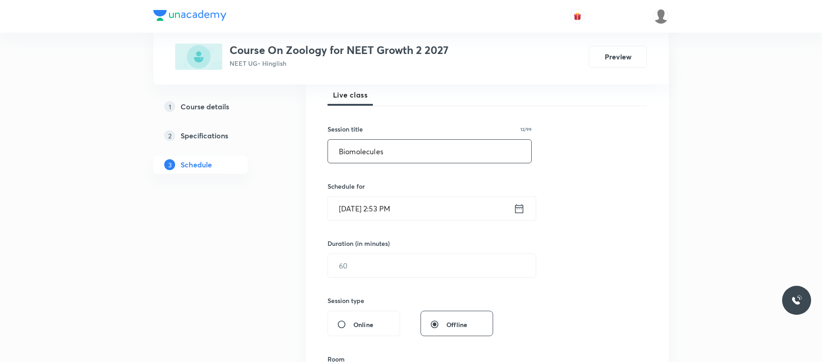
type input "Biomolecules"
click at [449, 216] on input "[DATE] 2:53 PM" at bounding box center [421, 208] width 186 height 23
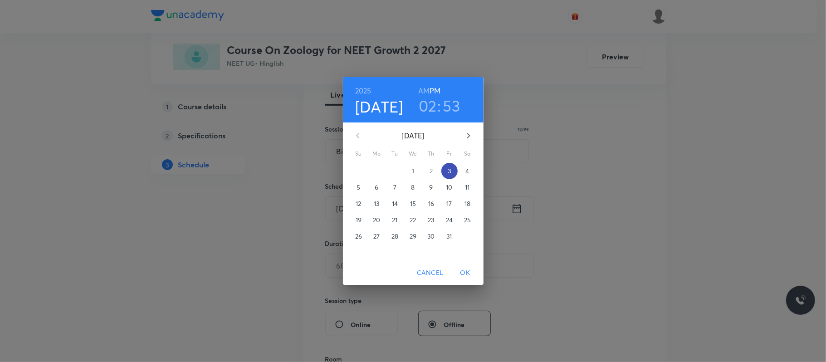
click at [454, 173] on span "3" at bounding box center [449, 171] width 16 height 9
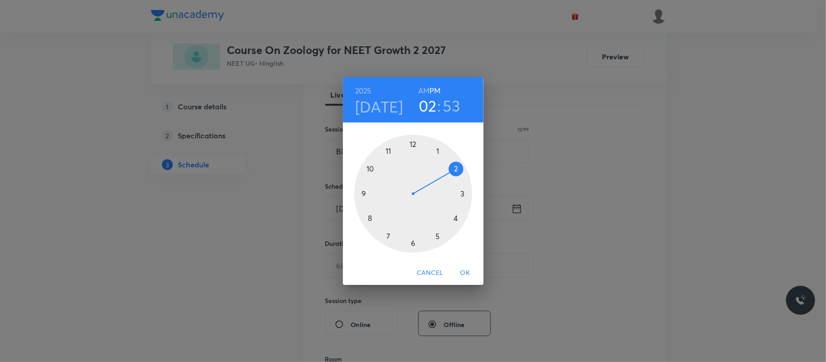
click at [455, 220] on div at bounding box center [413, 194] width 118 height 118
click at [414, 144] on div at bounding box center [413, 194] width 118 height 118
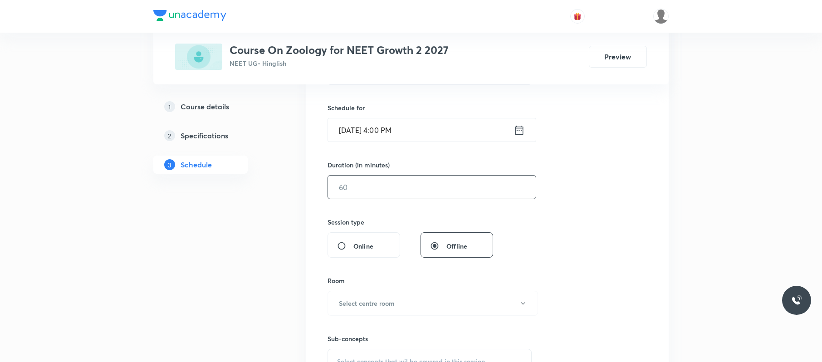
scroll to position [212, 0]
click at [410, 189] on input "text" at bounding box center [432, 186] width 208 height 23
type input "90"
click at [402, 309] on button "Select centre room" at bounding box center [433, 302] width 211 height 25
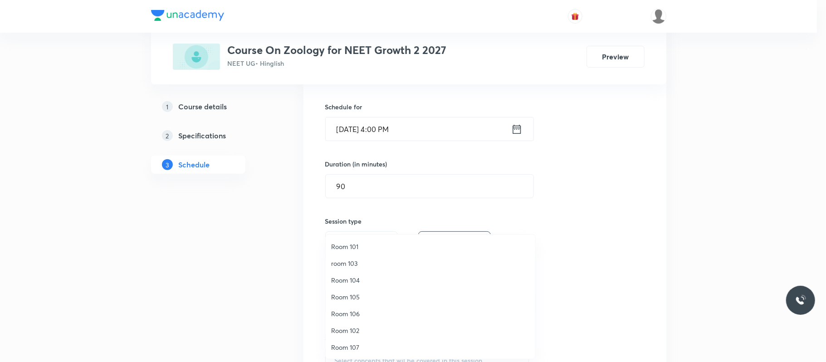
drag, startPoint x: 365, startPoint y: 291, endPoint x: 394, endPoint y: 302, distance: 31.0
click at [365, 291] on li "Room 105" at bounding box center [431, 297] width 210 height 17
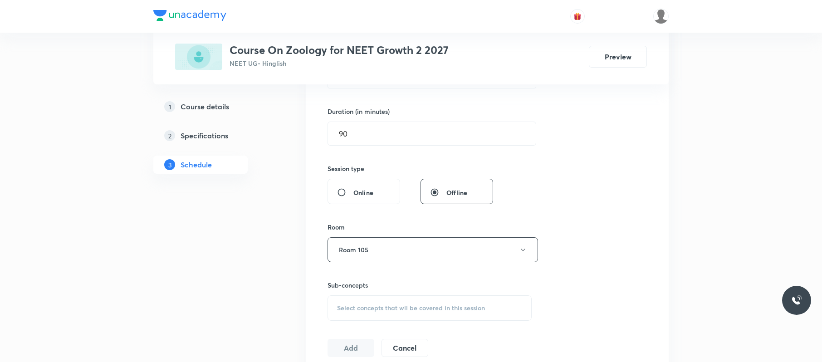
scroll to position [265, 0]
click at [411, 304] on div "Select concepts that wil be covered in this session" at bounding box center [430, 307] width 204 height 25
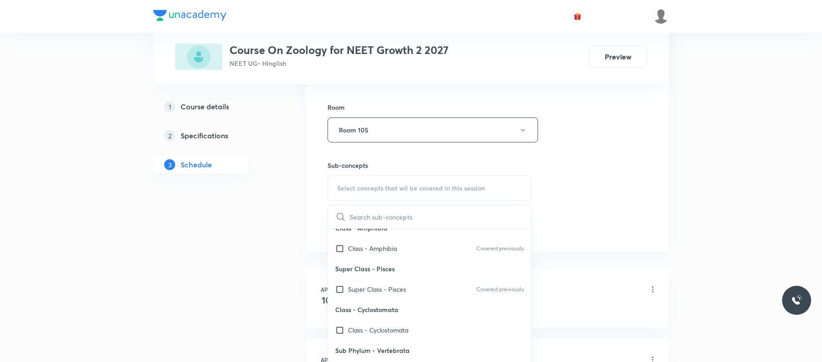
scroll to position [286, 0]
drag, startPoint x: 394, startPoint y: 298, endPoint x: 616, endPoint y: 224, distance: 234.3
click at [397, 294] on div "Super Class - Pisces Covered previously" at bounding box center [429, 289] width 203 height 20
checkbox input "true"
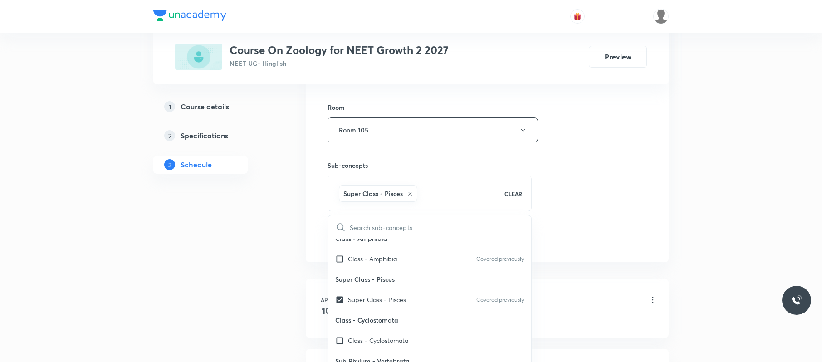
drag, startPoint x: 621, startPoint y: 220, endPoint x: 412, endPoint y: 249, distance: 211.2
click at [614, 224] on div "Session 56 Live class Session title 12/99 Biomolecules ​ Schedule for [DATE] 4:…" at bounding box center [487, 29] width 319 height 437
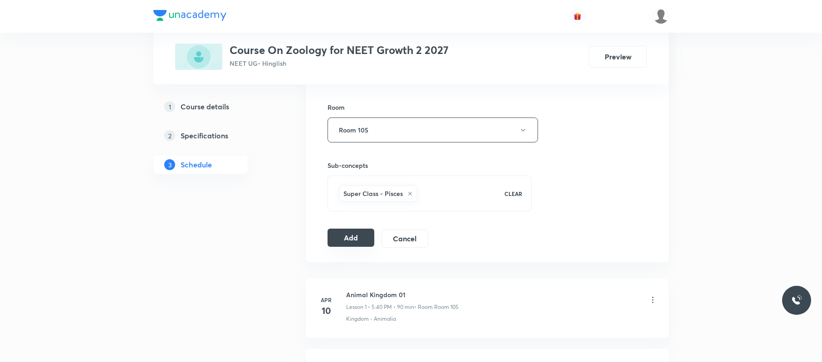
click at [362, 239] on button "Add" at bounding box center [351, 238] width 47 height 18
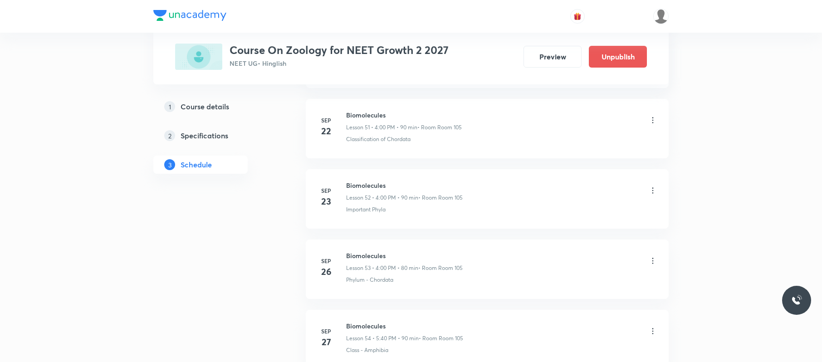
scroll to position [3904, 0]
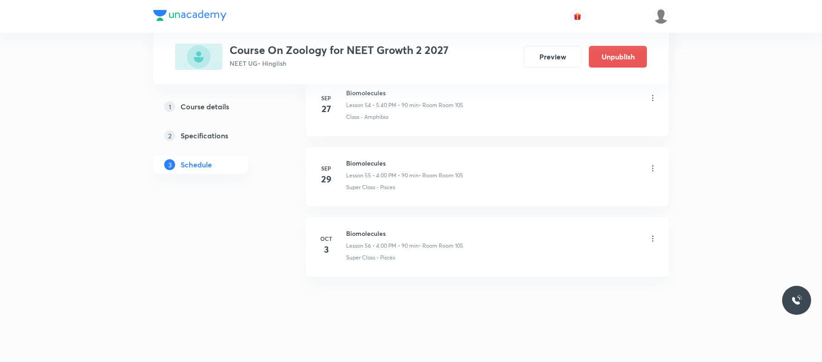
click at [652, 236] on icon at bounding box center [652, 238] width 9 height 9
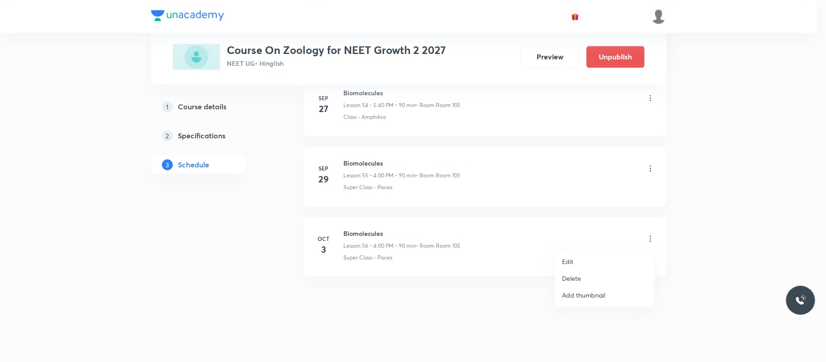
click at [588, 276] on li "Delete" at bounding box center [604, 278] width 99 height 17
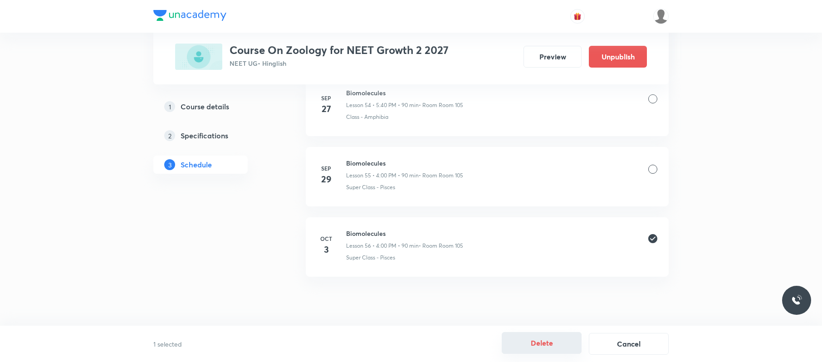
click at [543, 341] on button "Delete" at bounding box center [542, 343] width 80 height 22
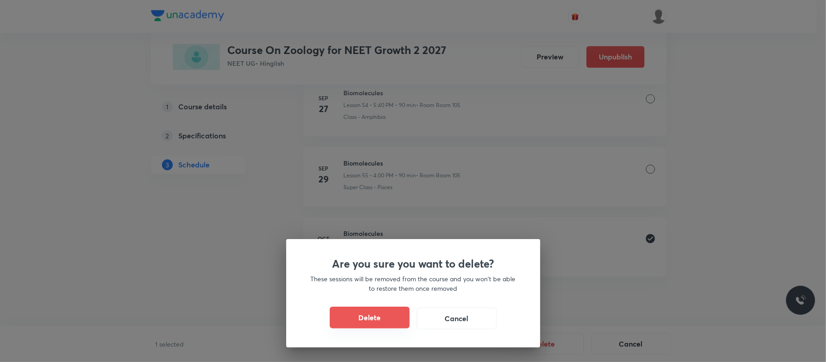
click at [356, 327] on button "Delete" at bounding box center [370, 318] width 80 height 22
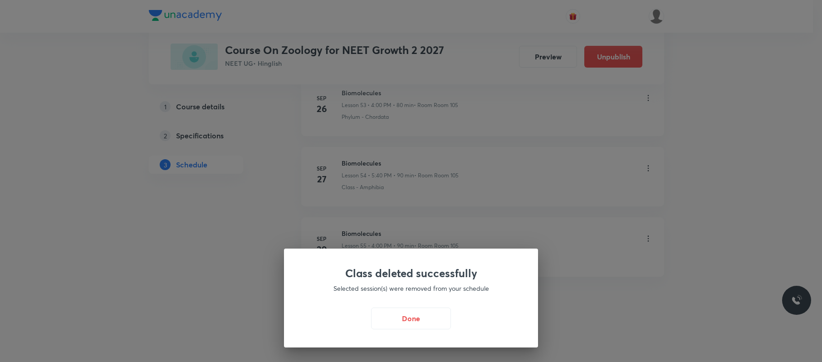
scroll to position [3834, 0]
click at [408, 316] on button "Done" at bounding box center [413, 318] width 80 height 22
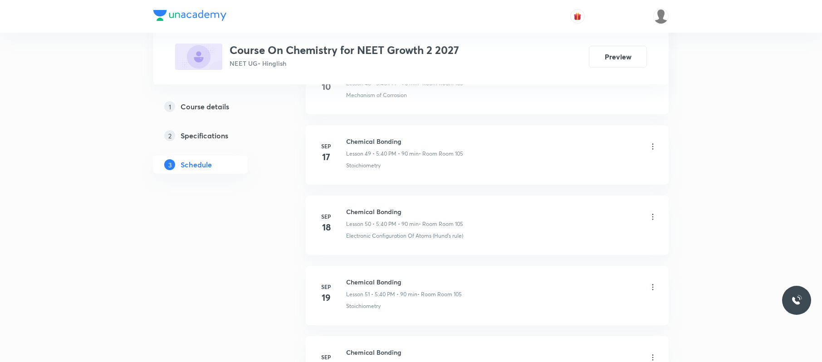
scroll to position [4393, 0]
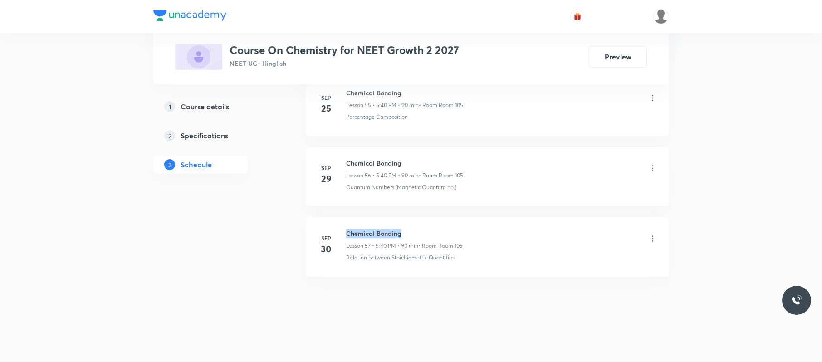
drag, startPoint x: 425, startPoint y: 214, endPoint x: 348, endPoint y: 222, distance: 77.6
copy h6 "Chemical Bonding"
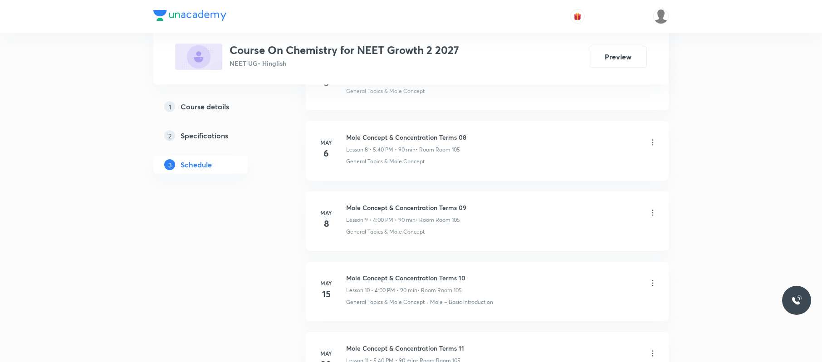
scroll to position [0, 0]
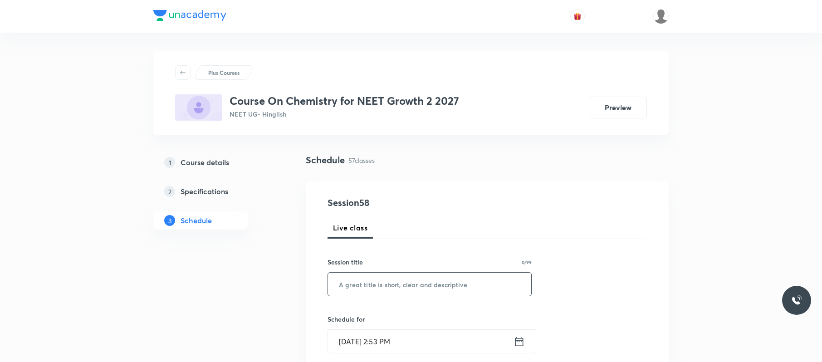
click at [498, 289] on input "text" at bounding box center [429, 284] width 203 height 23
paste input "Chemical Bonding"
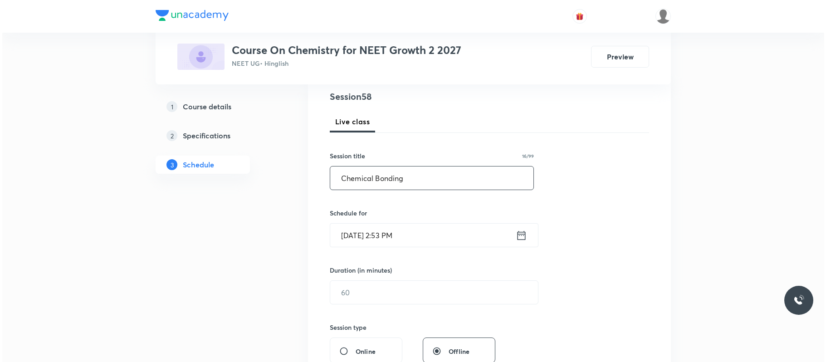
scroll to position [107, 0]
type input "Chemical Bonding"
click at [453, 242] on input "[DATE] 2:53 PM" at bounding box center [421, 234] width 186 height 23
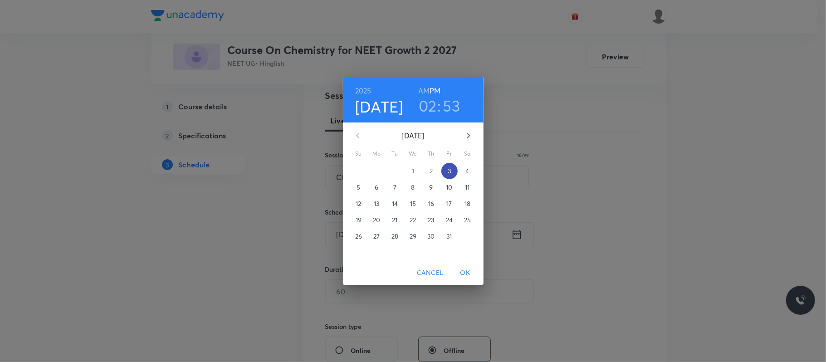
click at [451, 168] on p "3" at bounding box center [449, 171] width 3 height 9
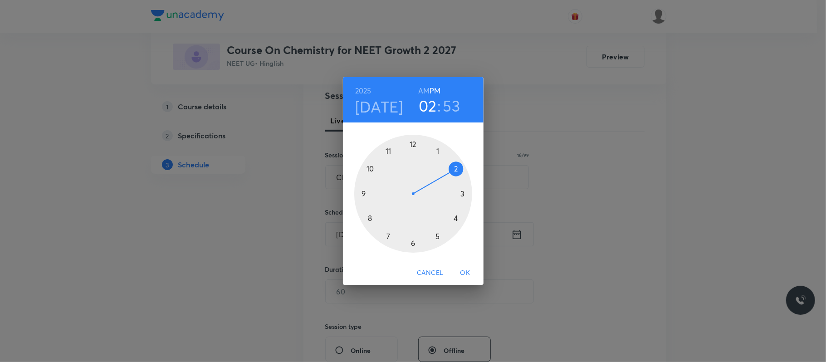
click at [438, 233] on div at bounding box center [413, 194] width 118 height 118
click at [369, 220] on div at bounding box center [413, 194] width 118 height 118
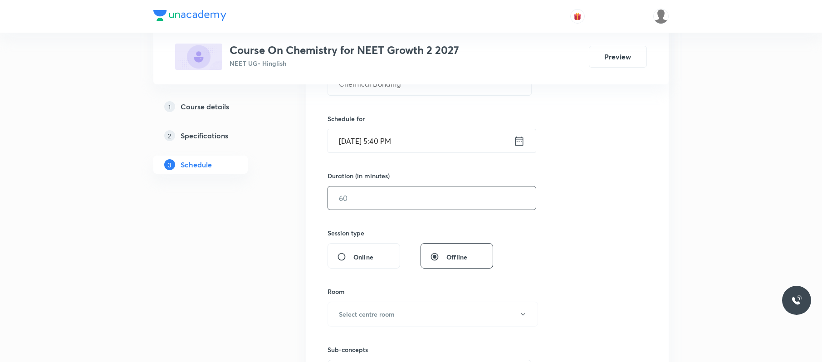
scroll to position [200, 0]
click at [379, 199] on input "text" at bounding box center [432, 198] width 208 height 23
type input "90"
click at [390, 313] on h6 "Select centre room" at bounding box center [367, 315] width 56 height 10
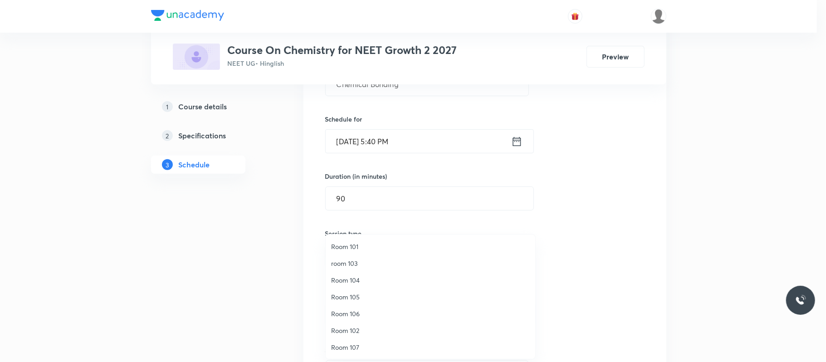
click at [361, 290] on li "Room 105" at bounding box center [431, 297] width 210 height 17
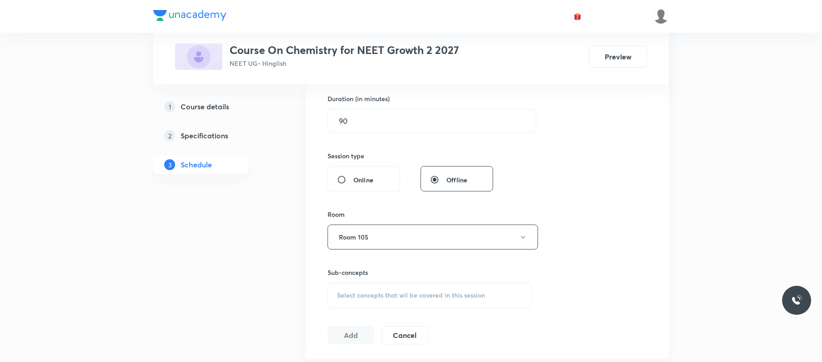
click at [400, 308] on div "Select concepts that wil be covered in this session" at bounding box center [430, 295] width 204 height 25
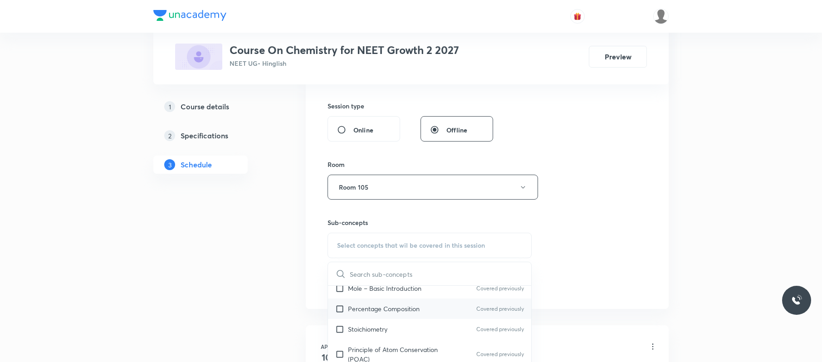
scroll to position [151, 0]
drag, startPoint x: 417, startPoint y: 313, endPoint x: 638, endPoint y: 243, distance: 230.8
click at [438, 307] on div "Percentage Composition Covered previously" at bounding box center [429, 308] width 203 height 20
checkbox input "true"
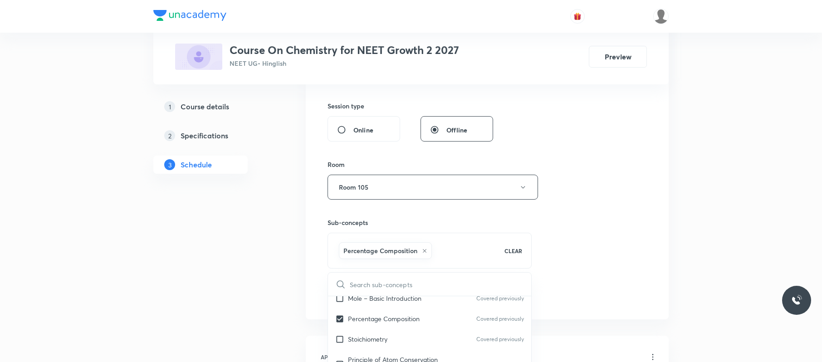
drag, startPoint x: 638, startPoint y: 243, endPoint x: 534, endPoint y: 260, distance: 104.9
click at [634, 243] on div "Session 58 Live class Session title 16/99 Chemical Bonding ​ Schedule for Oct 3…" at bounding box center [487, 86] width 319 height 437
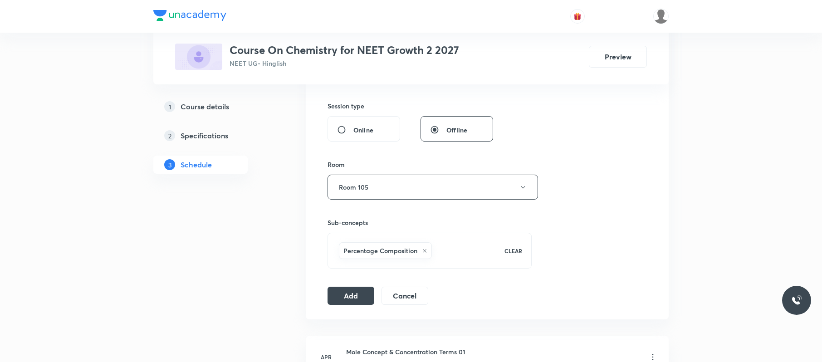
drag, startPoint x: 345, startPoint y: 290, endPoint x: 331, endPoint y: 333, distance: 44.8
click at [345, 294] on button "Add" at bounding box center [351, 296] width 47 height 18
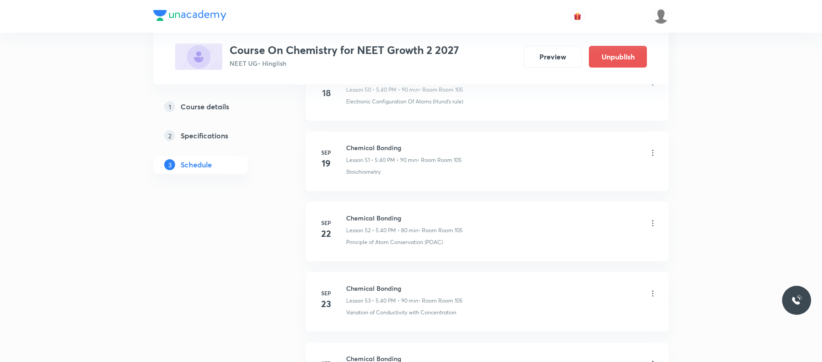
scroll to position [4045, 0]
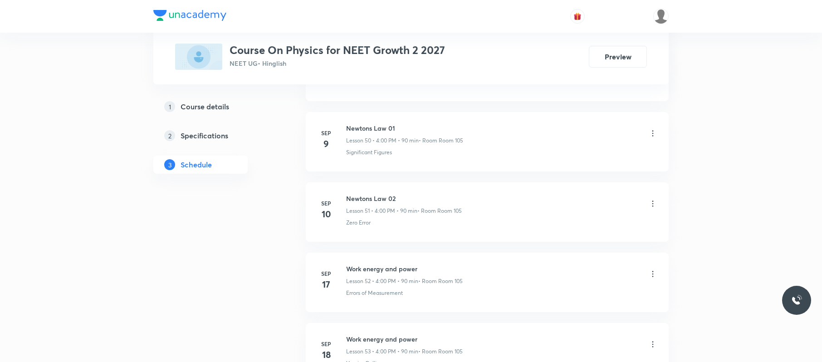
scroll to position [4252, 0]
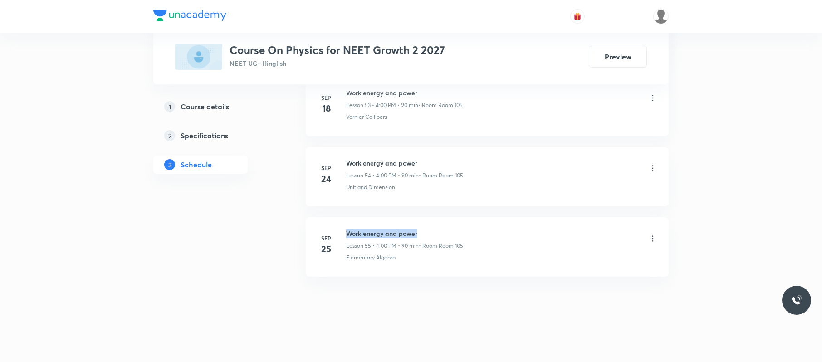
drag, startPoint x: 448, startPoint y: 220, endPoint x: 347, endPoint y: 220, distance: 101.2
click at [347, 220] on li "[DATE] Work energy and power Lesson 55 • 4:00 PM • 90 min • Room Room 105 Eleme…" at bounding box center [487, 246] width 363 height 59
copy h6 "Work energy and power"
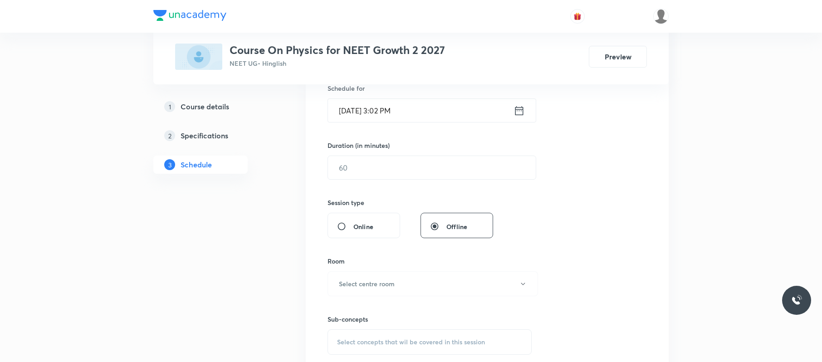
scroll to position [0, 0]
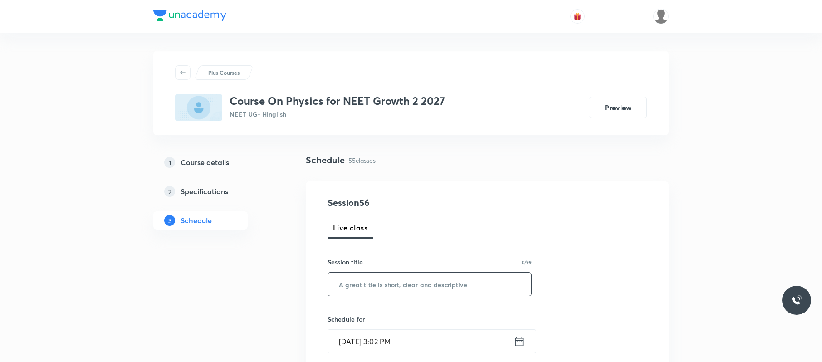
click at [483, 280] on input "text" at bounding box center [429, 284] width 203 height 23
paste input "Work energy and power"
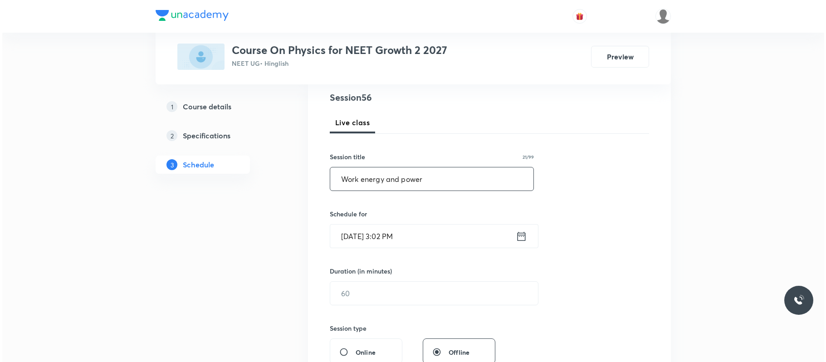
scroll to position [106, 0]
type input "Work energy and power"
click at [447, 211] on h6 "Schedule for" at bounding box center [430, 214] width 204 height 10
click at [437, 234] on input "[DATE] 3:02 PM" at bounding box center [421, 235] width 186 height 23
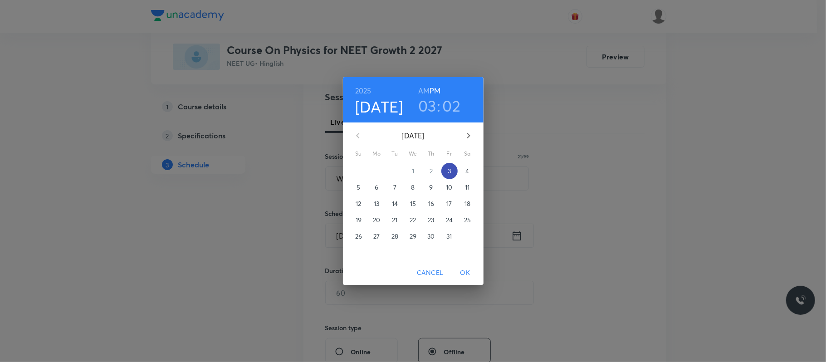
click at [447, 172] on span "3" at bounding box center [449, 171] width 16 height 9
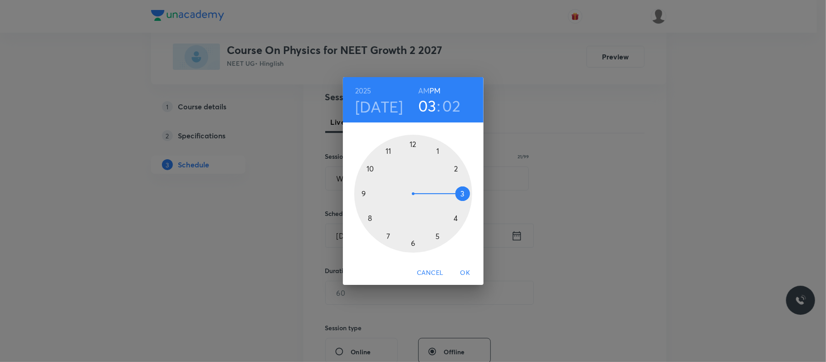
click at [456, 220] on div at bounding box center [413, 194] width 118 height 118
click at [411, 144] on div at bounding box center [413, 194] width 118 height 118
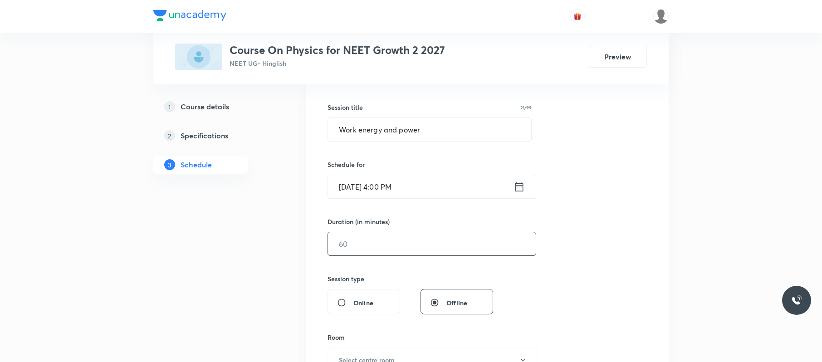
click at [394, 245] on input "text" at bounding box center [432, 243] width 208 height 23
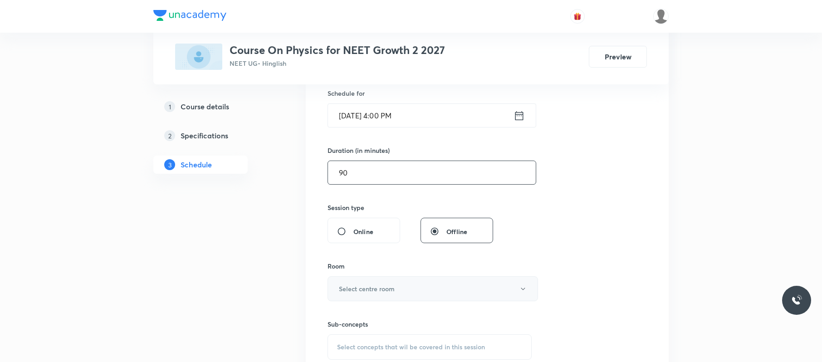
scroll to position [226, 0]
type input "90"
click at [401, 284] on button "Select centre room" at bounding box center [433, 289] width 211 height 25
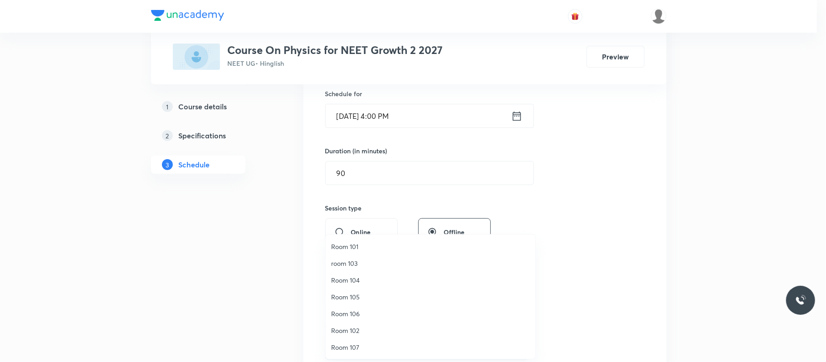
click at [365, 293] on span "Room 105" at bounding box center [430, 297] width 199 height 10
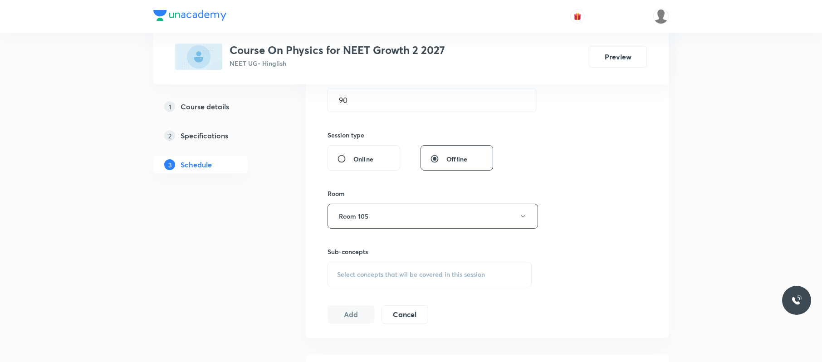
scroll to position [299, 0]
click at [393, 269] on div "Select concepts that wil be covered in this session" at bounding box center [430, 273] width 204 height 25
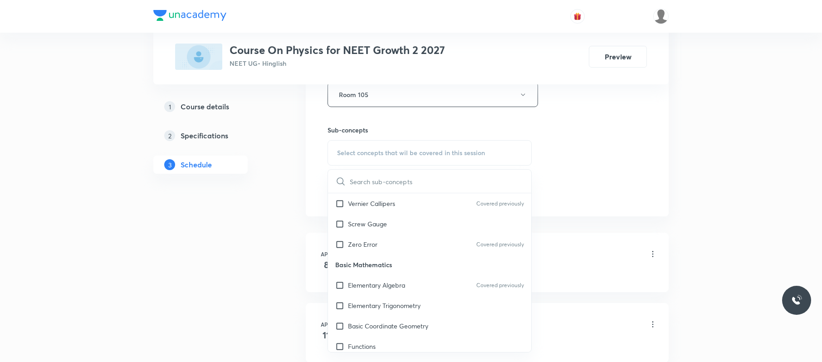
scroll to position [376, 0]
drag, startPoint x: 389, startPoint y: 284, endPoint x: 659, endPoint y: 190, distance: 285.6
click at [390, 285] on p "Elementary Algebra" at bounding box center [376, 285] width 57 height 10
checkbox input "true"
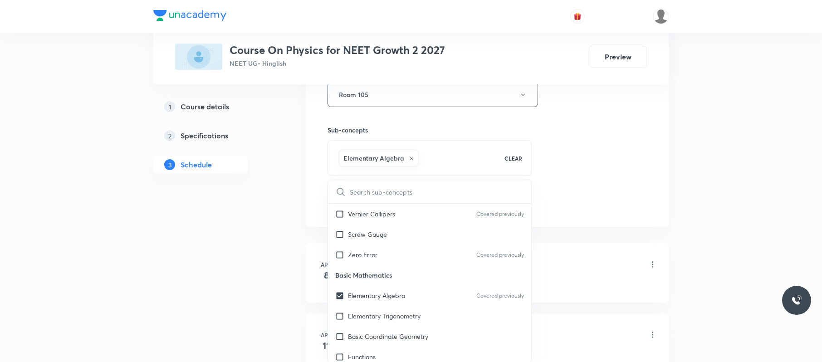
drag, startPoint x: 655, startPoint y: 188, endPoint x: 419, endPoint y: 199, distance: 236.2
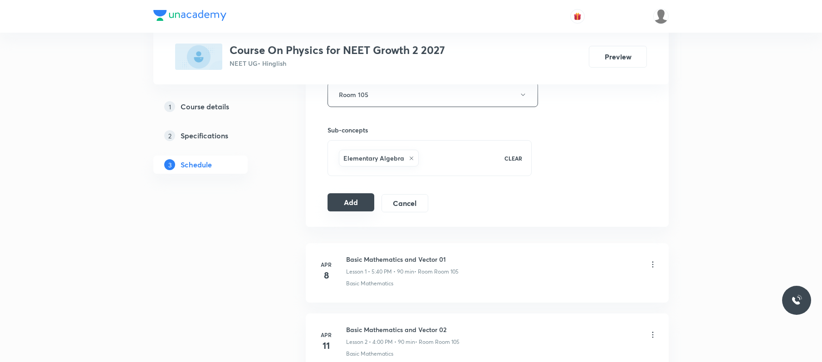
click at [356, 207] on button "Add" at bounding box center [351, 202] width 47 height 18
